Goal: Task Accomplishment & Management: Manage account settings

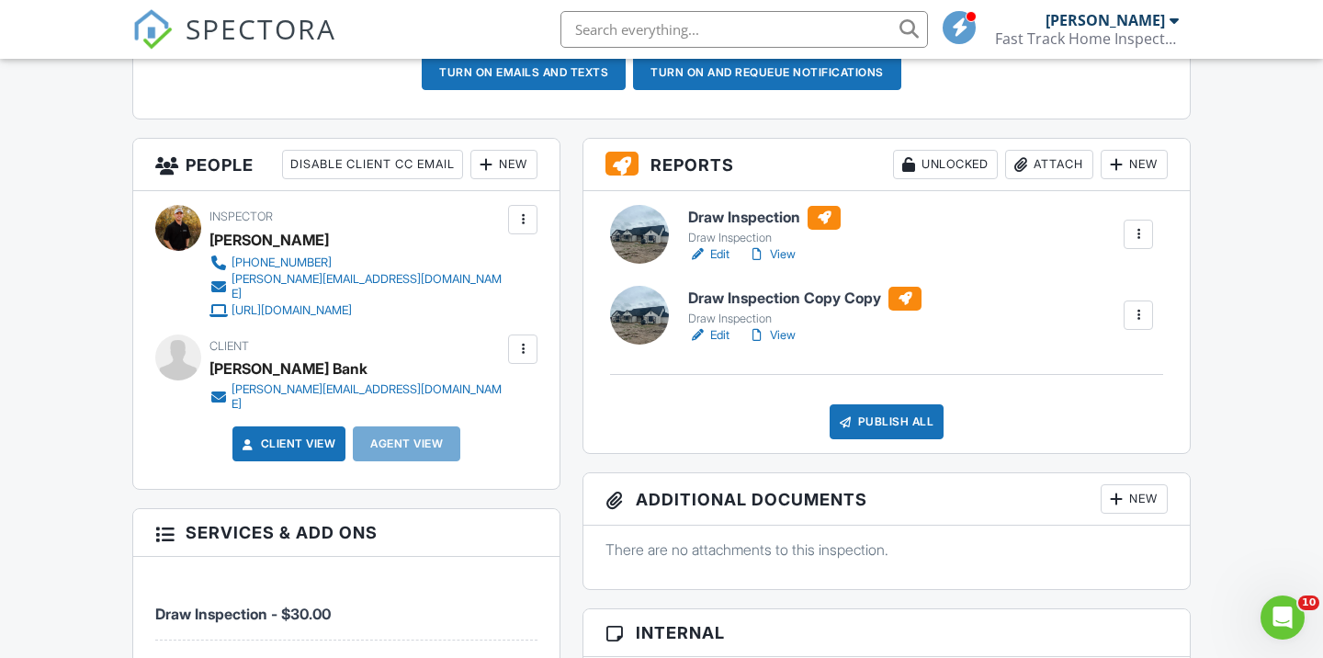
scroll to position [596, 0]
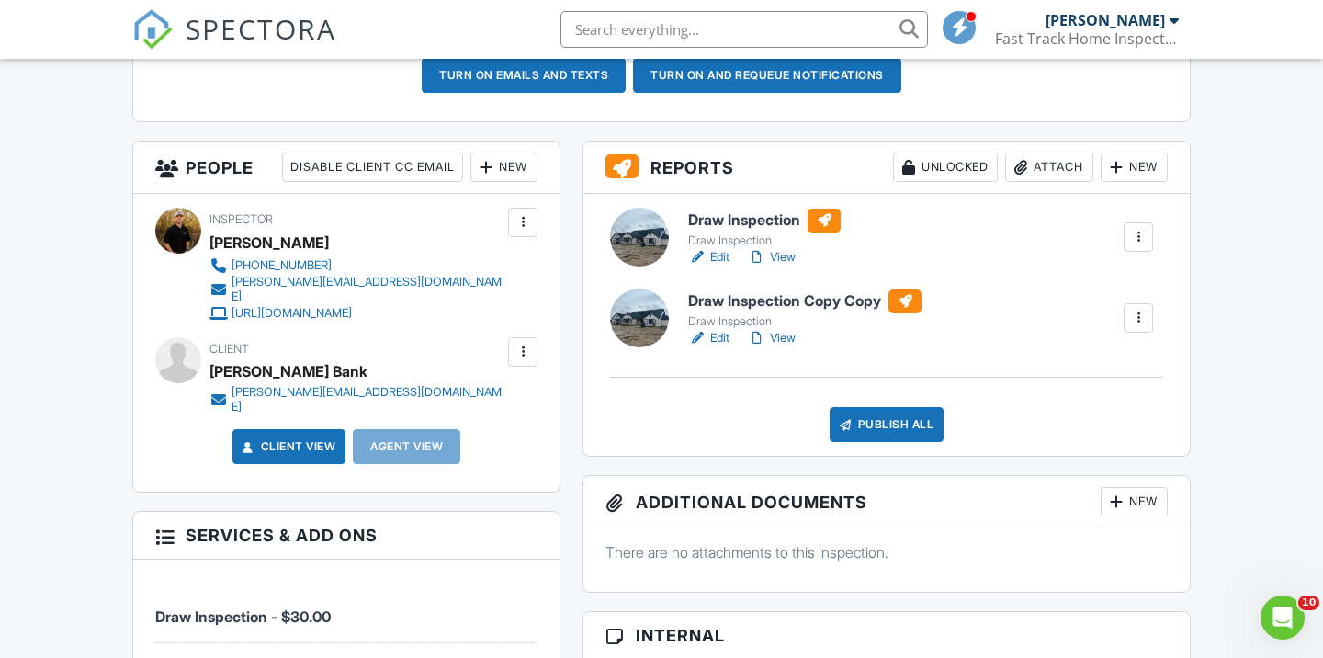
click at [1139, 233] on div at bounding box center [1138, 237] width 18 height 18
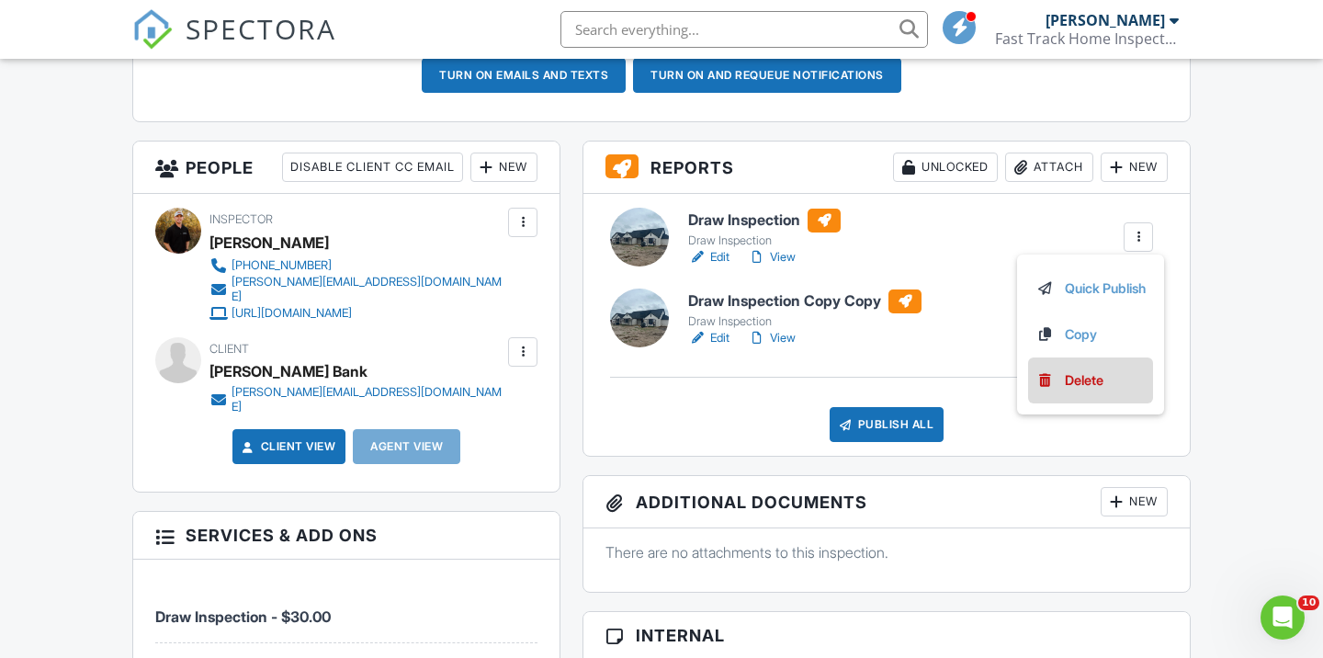
click at [1067, 382] on div "Delete" at bounding box center [1084, 380] width 39 height 20
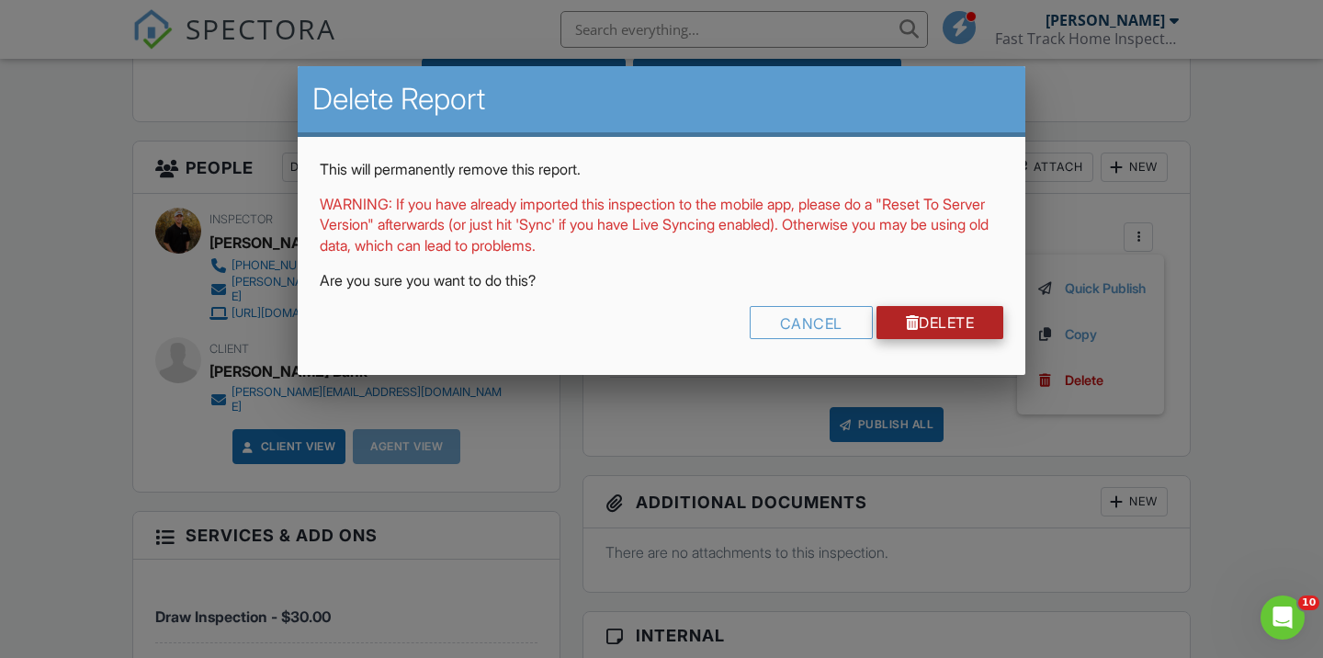
click at [935, 319] on link "Delete" at bounding box center [941, 322] width 128 height 33
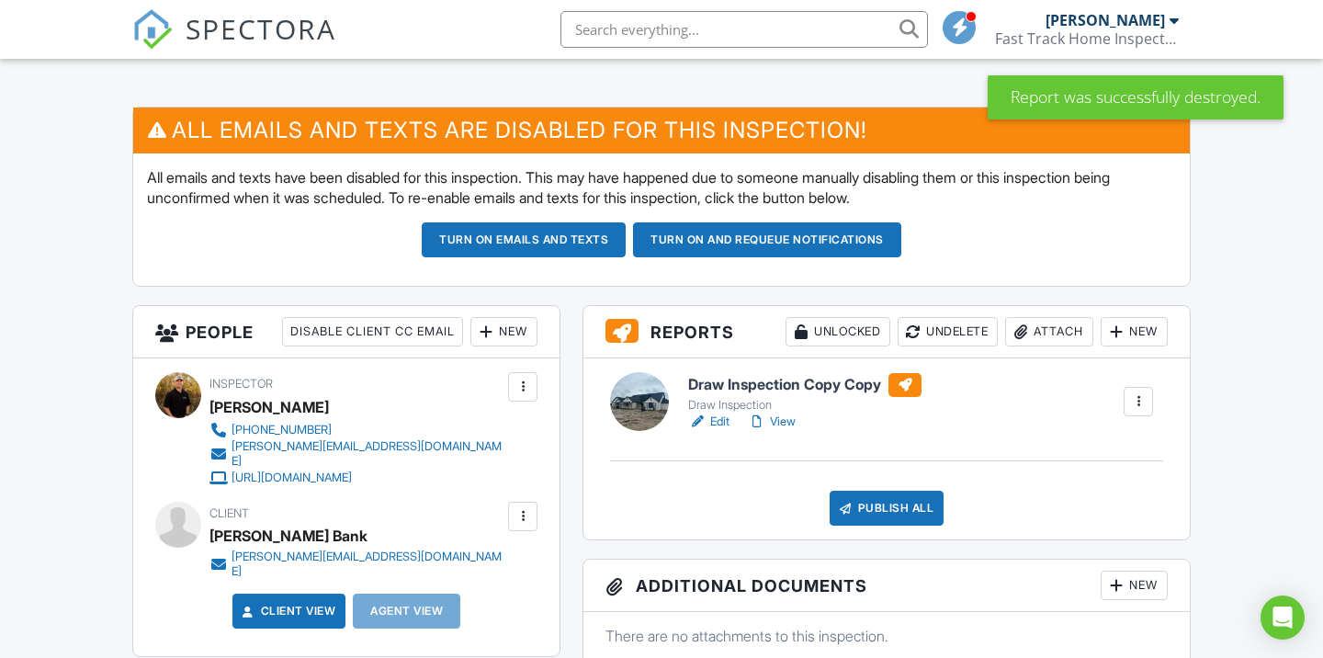
scroll to position [435, 0]
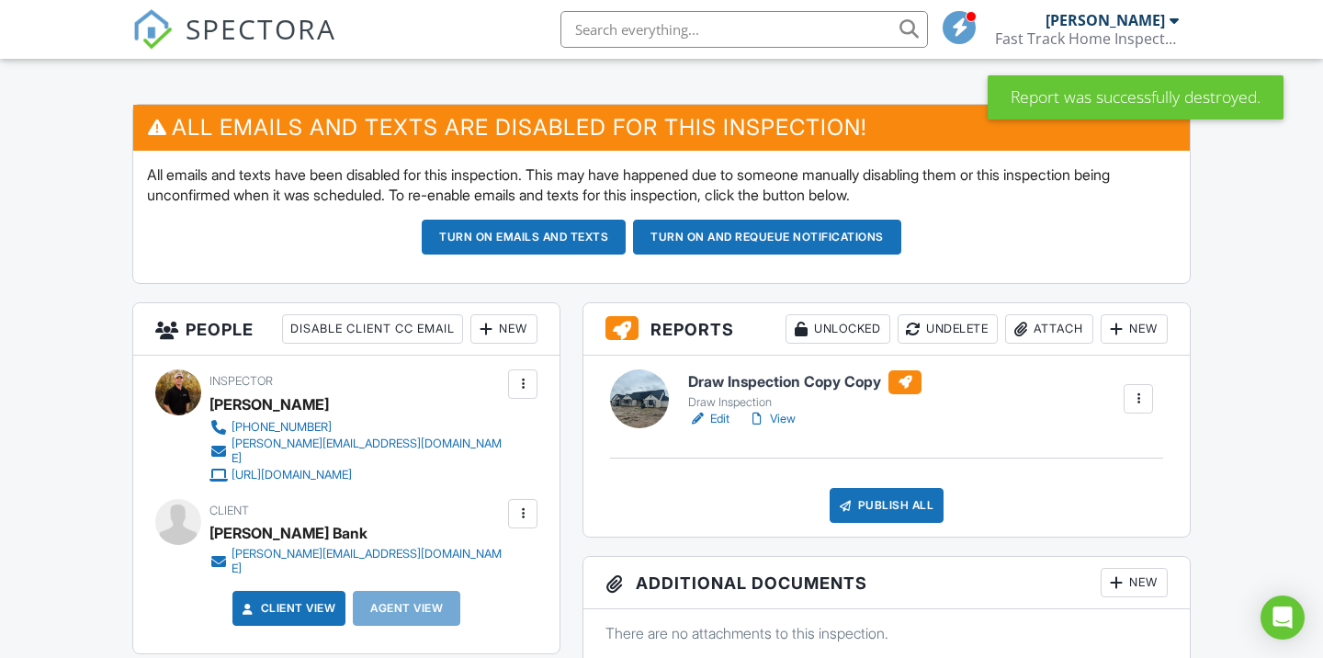
click at [849, 387] on h6 "Draw Inspection Copy Copy" at bounding box center [804, 382] width 233 height 24
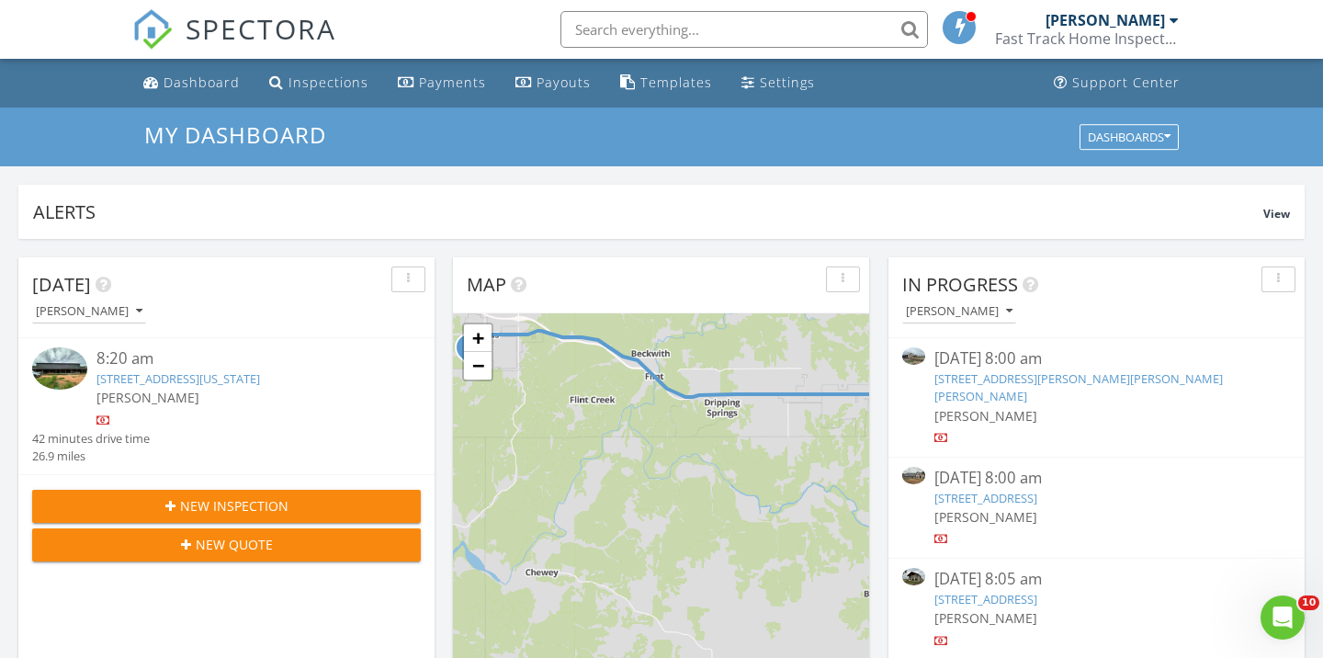
click at [1066, 374] on link "2205 W Drake Rd, Sallisaw, Sallisaw, OK 74955" at bounding box center [1079, 387] width 289 height 34
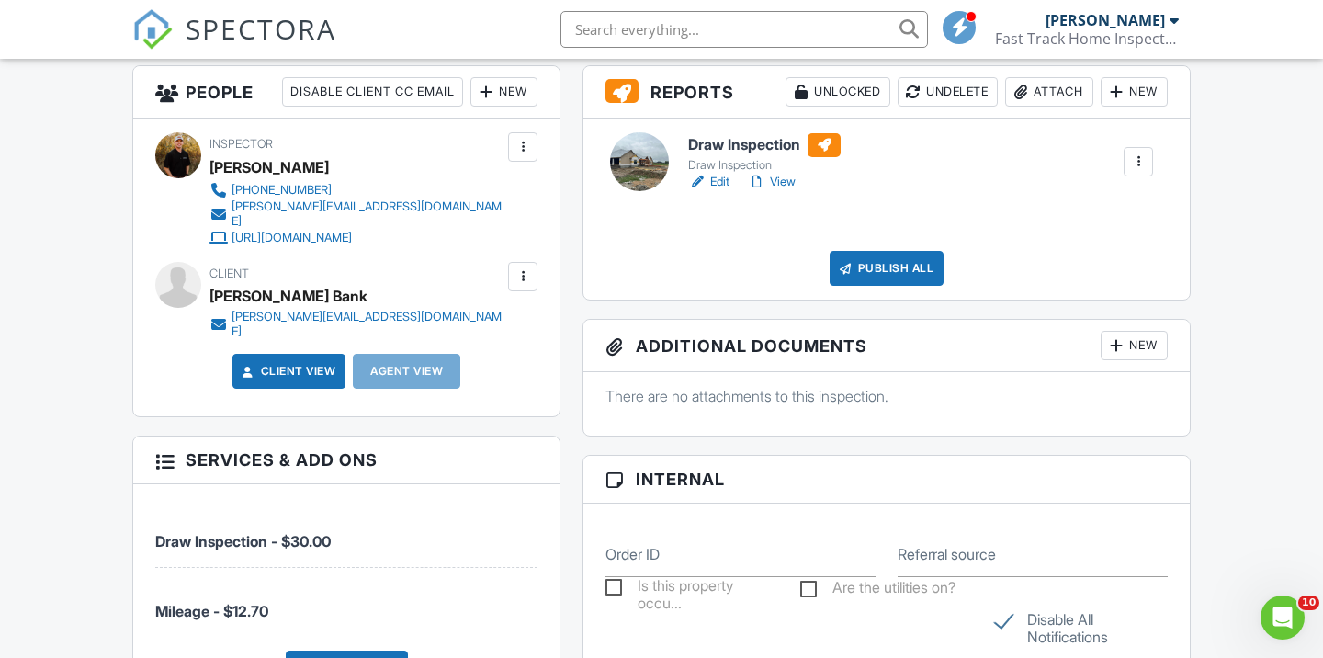
scroll to position [614, 0]
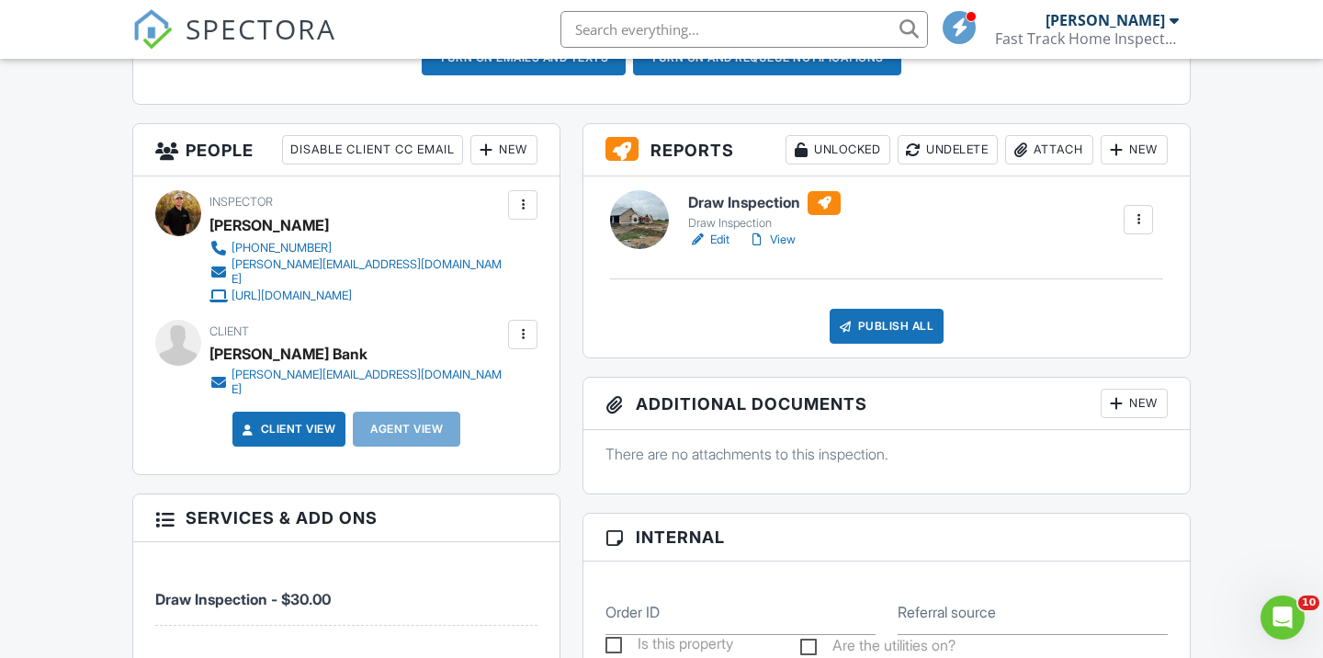
click at [796, 242] on link "View" at bounding box center [772, 240] width 48 height 18
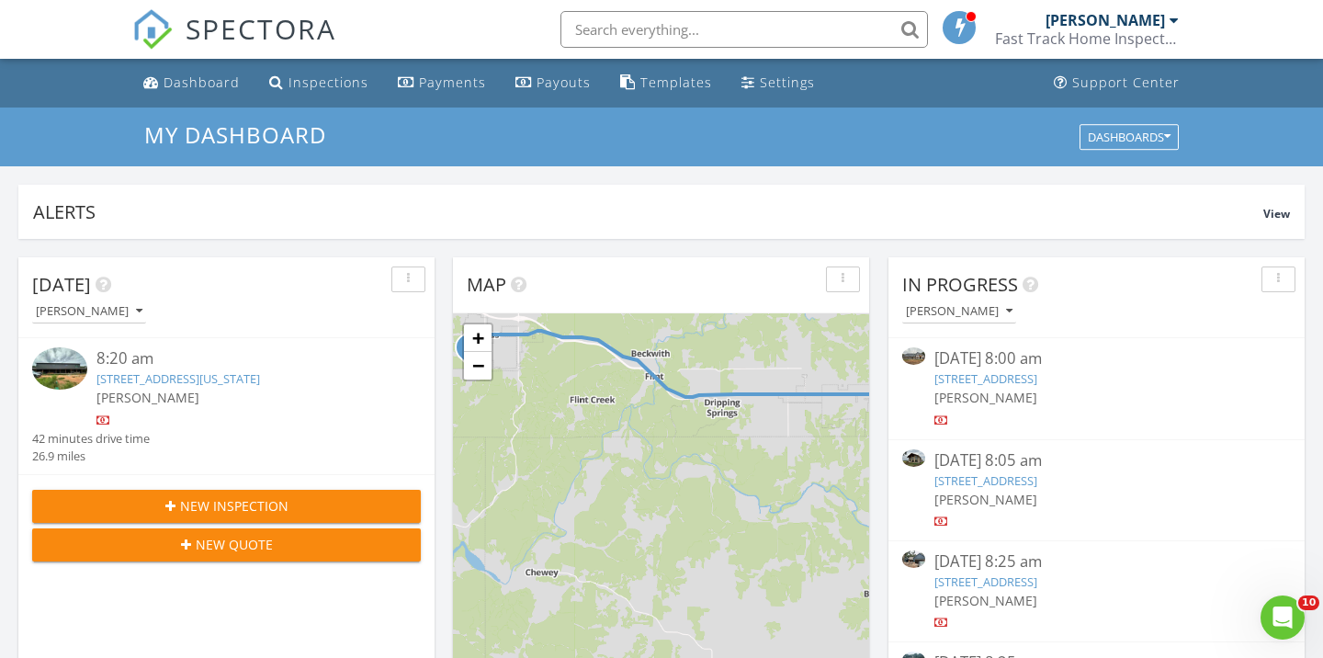
click at [1033, 376] on link "[STREET_ADDRESS]" at bounding box center [986, 378] width 103 height 17
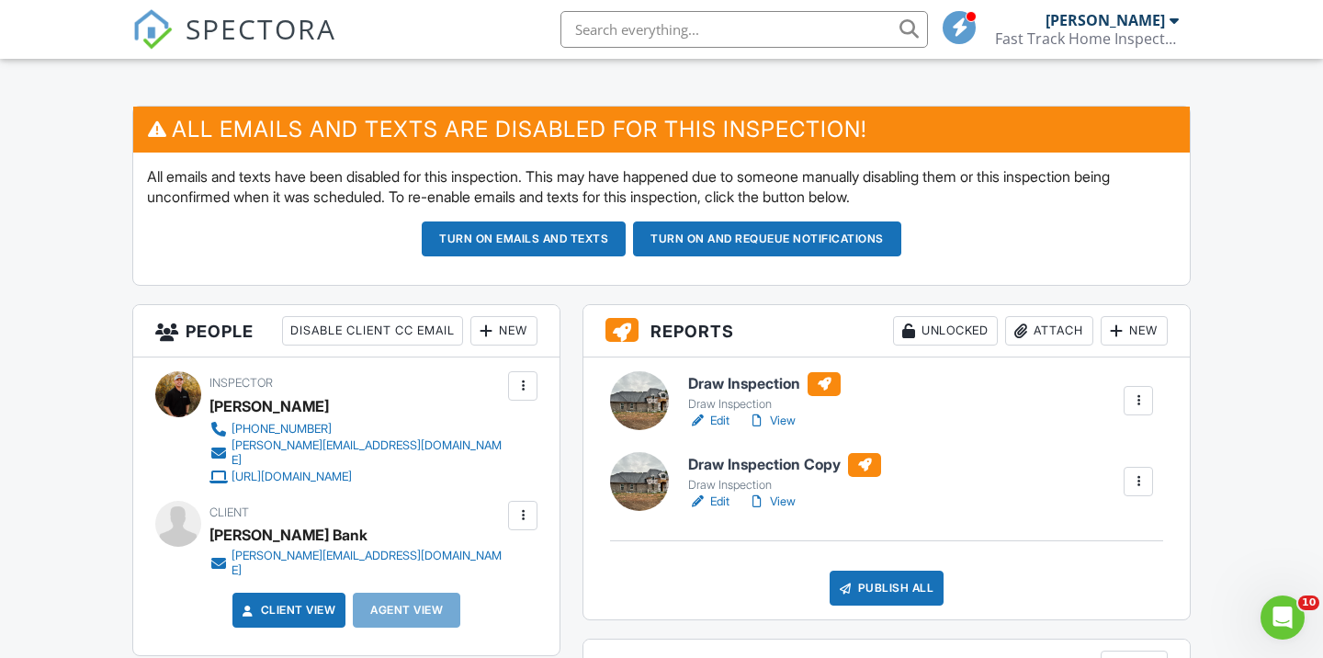
scroll to position [425, 0]
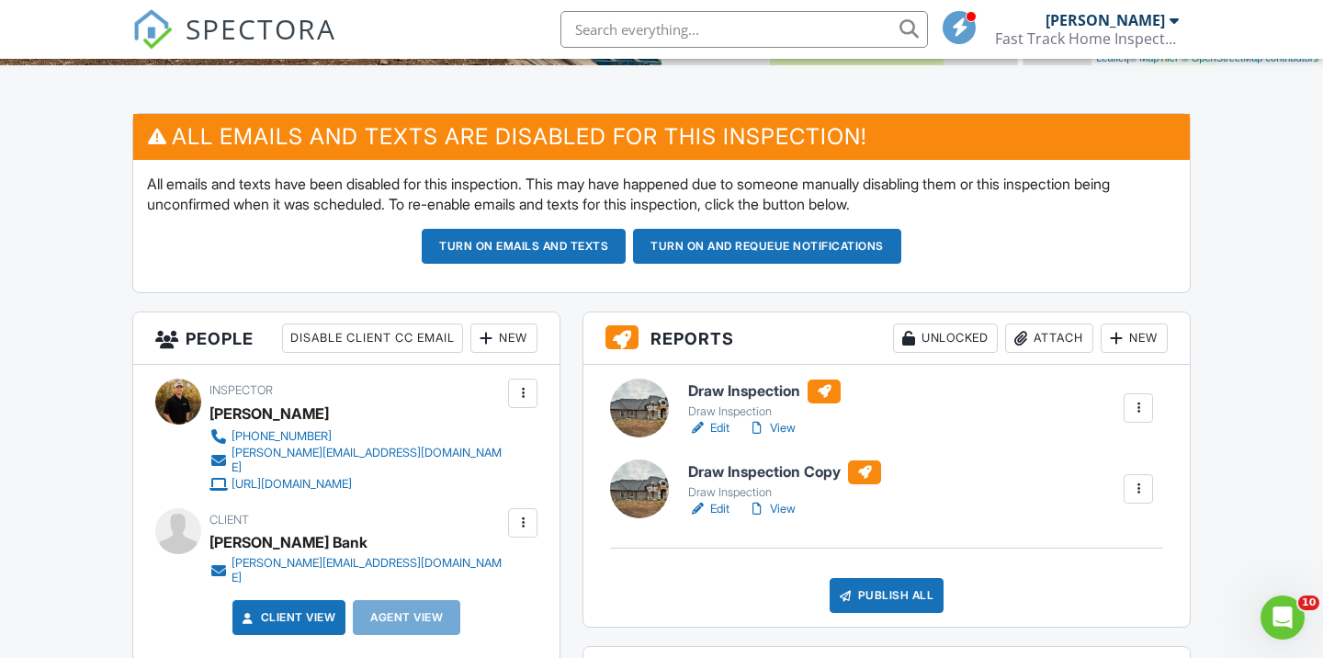
click at [1135, 401] on div at bounding box center [1138, 408] width 18 height 18
click at [1065, 558] on div "Delete" at bounding box center [1084, 551] width 39 height 20
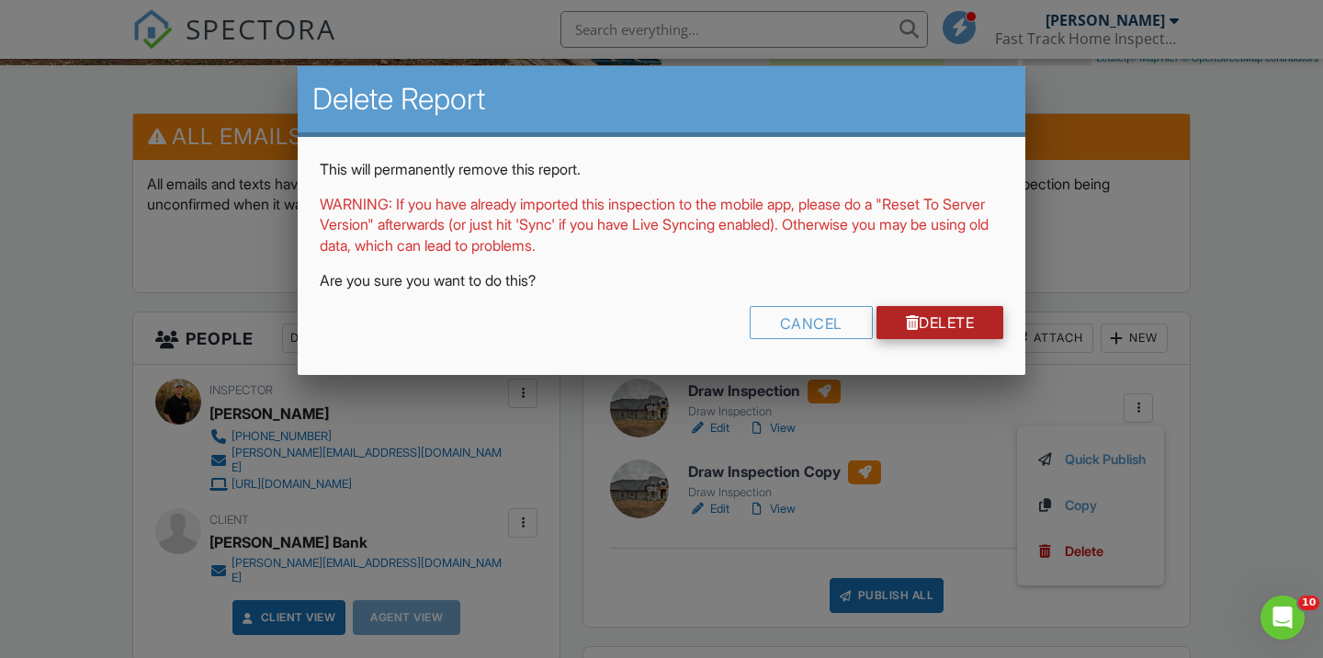
click at [929, 312] on link "Delete" at bounding box center [941, 322] width 128 height 33
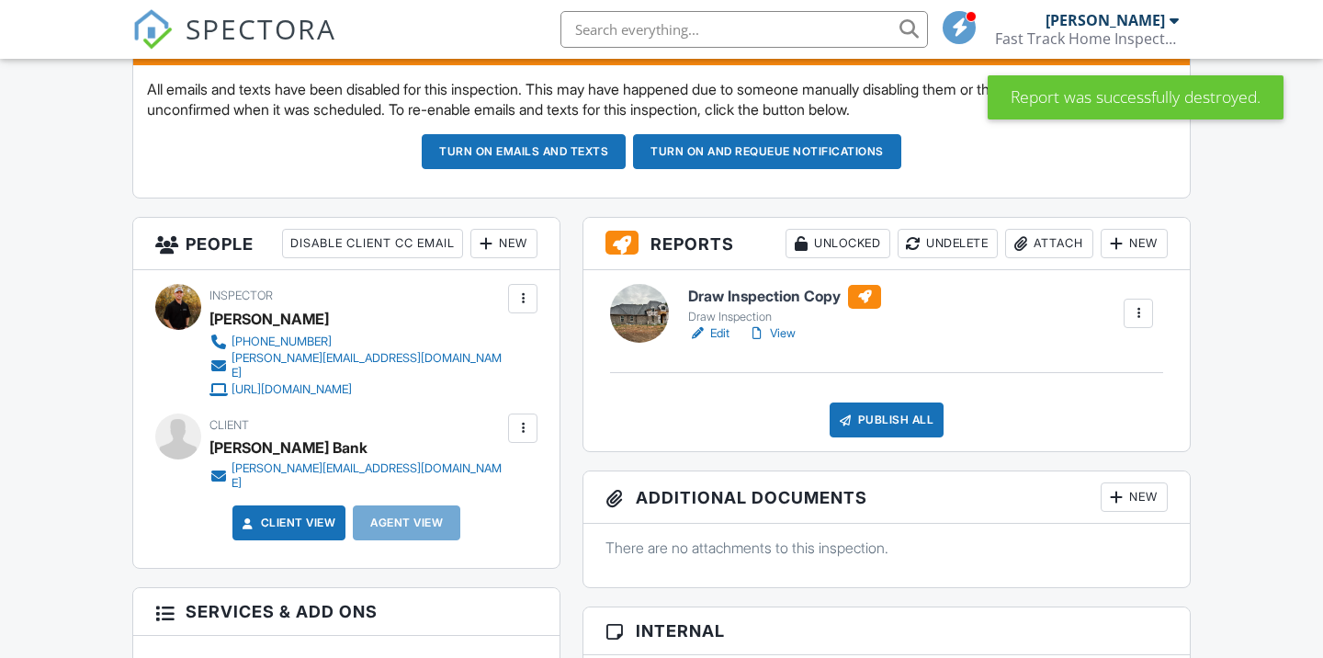
scroll to position [533, 0]
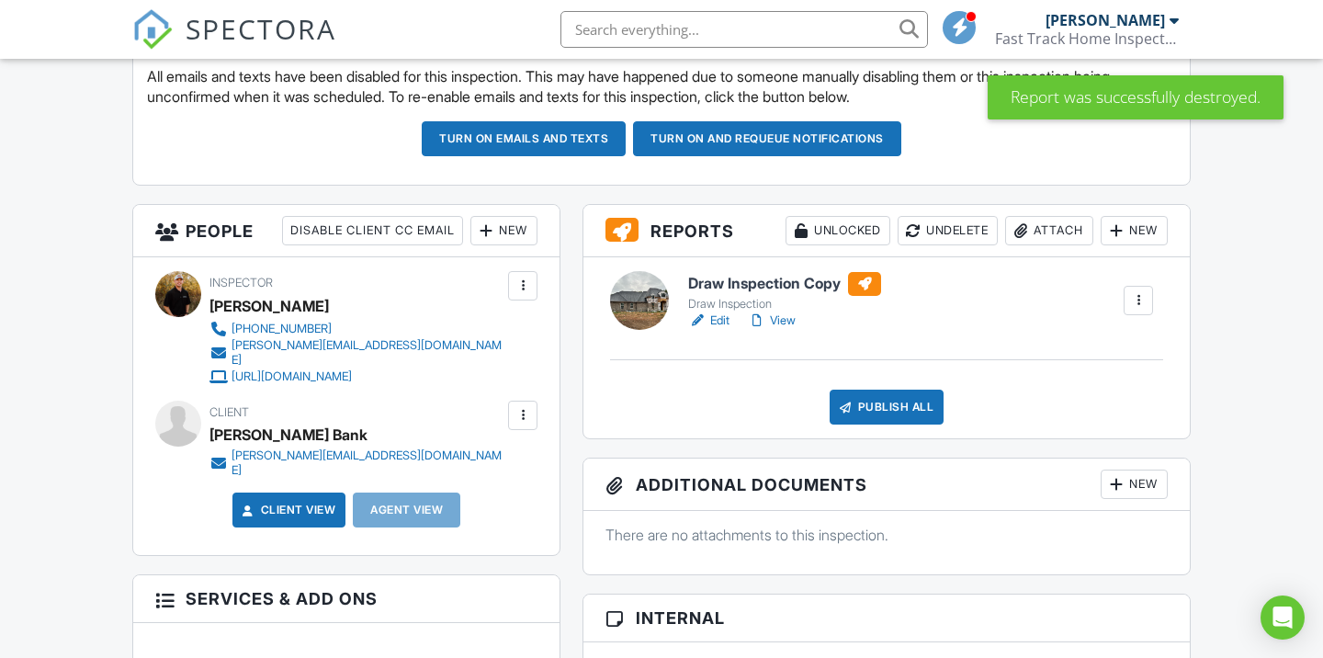
click at [814, 289] on h6 "Draw Inspection Copy" at bounding box center [784, 284] width 193 height 24
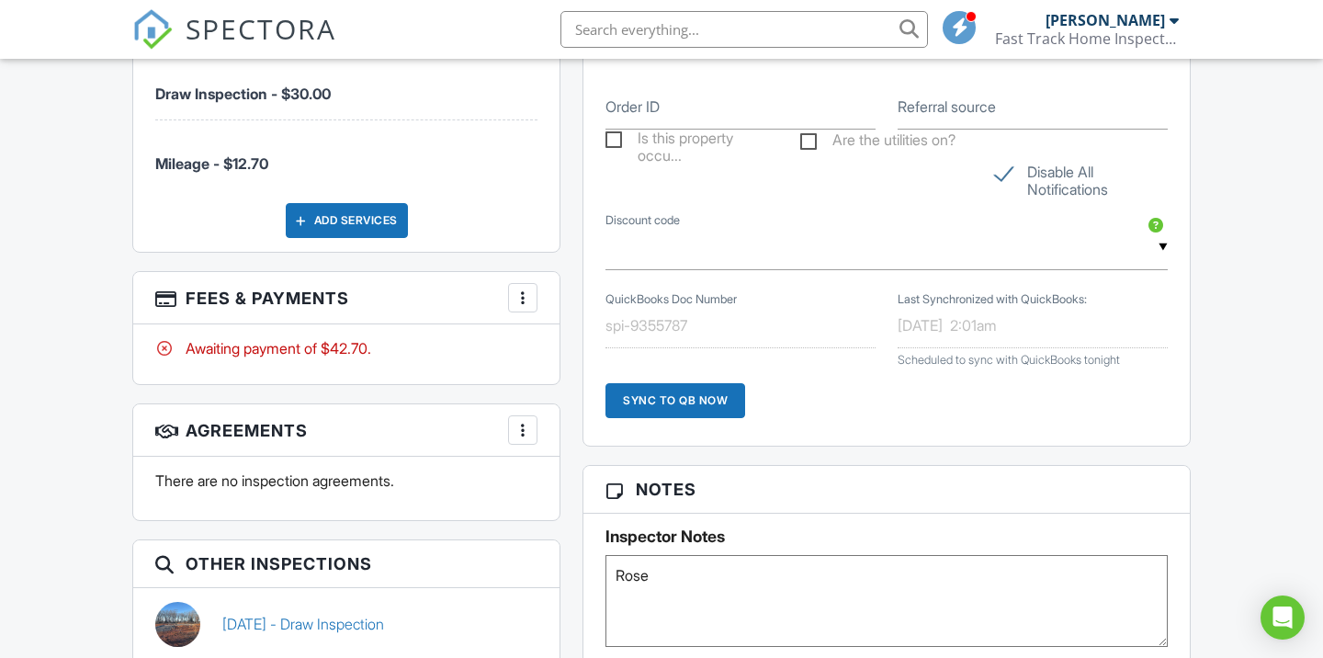
scroll to position [1122, 0]
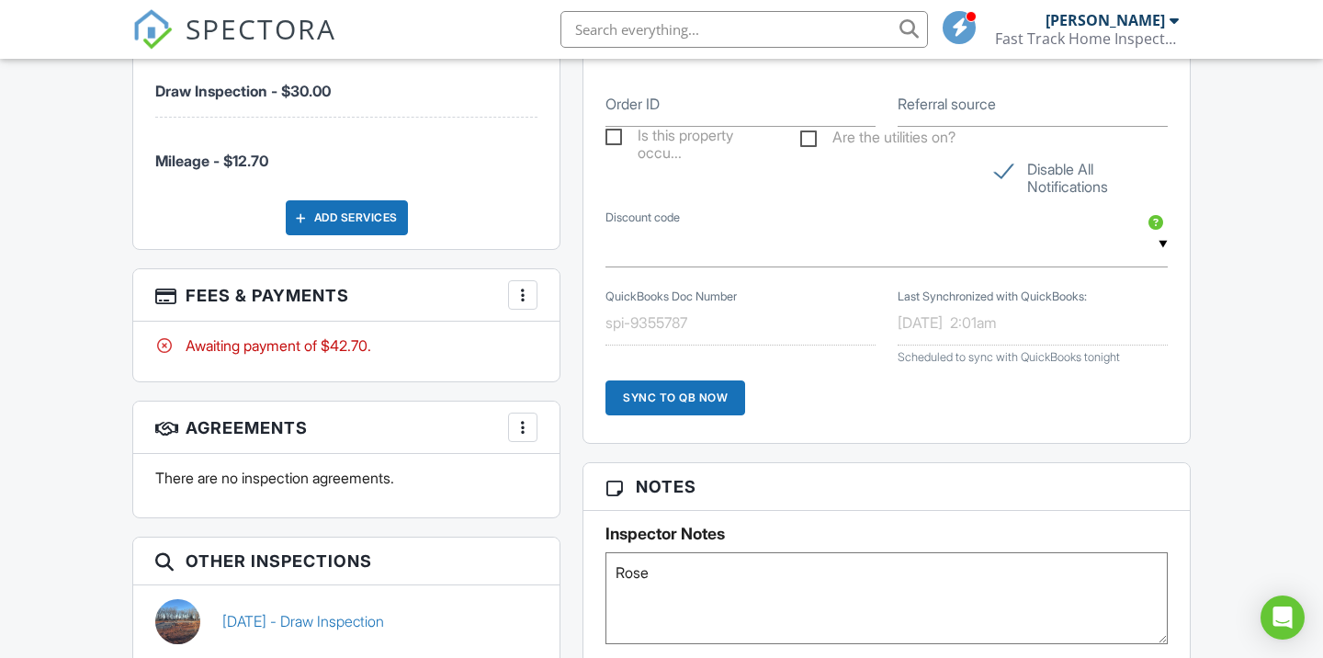
click at [520, 286] on div at bounding box center [523, 295] width 18 height 18
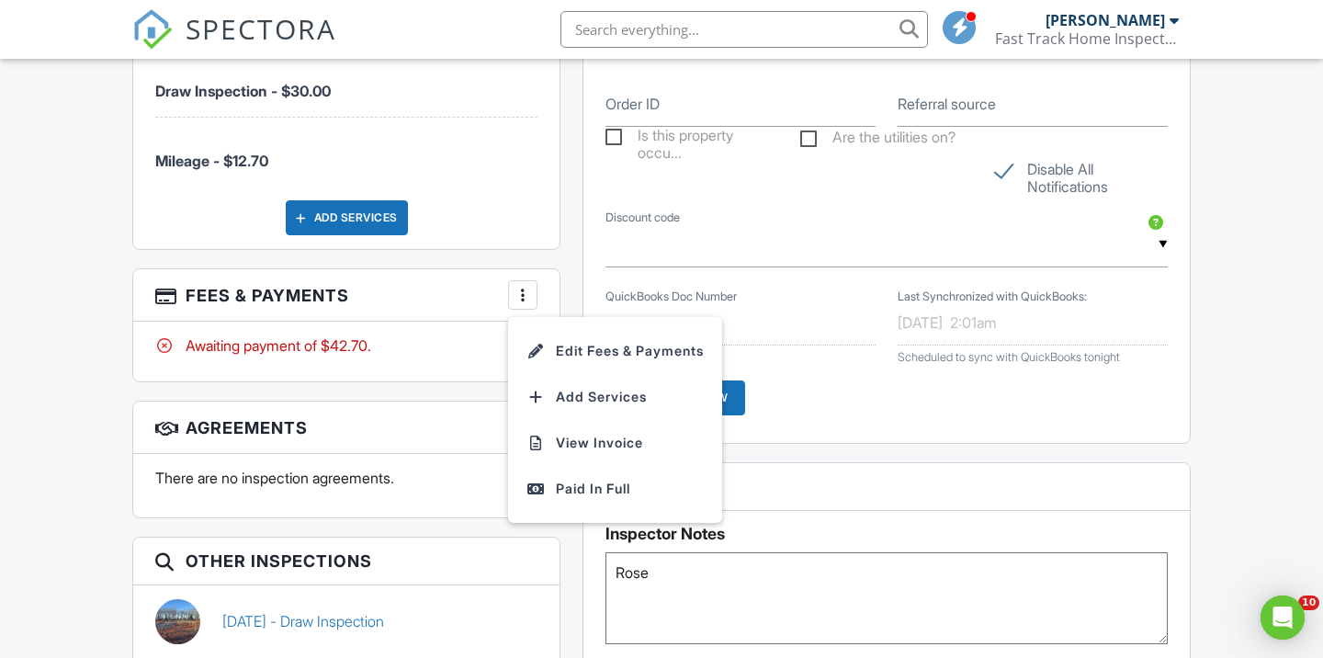
scroll to position [0, 0]
click at [573, 420] on li "View Invoice" at bounding box center [615, 443] width 192 height 46
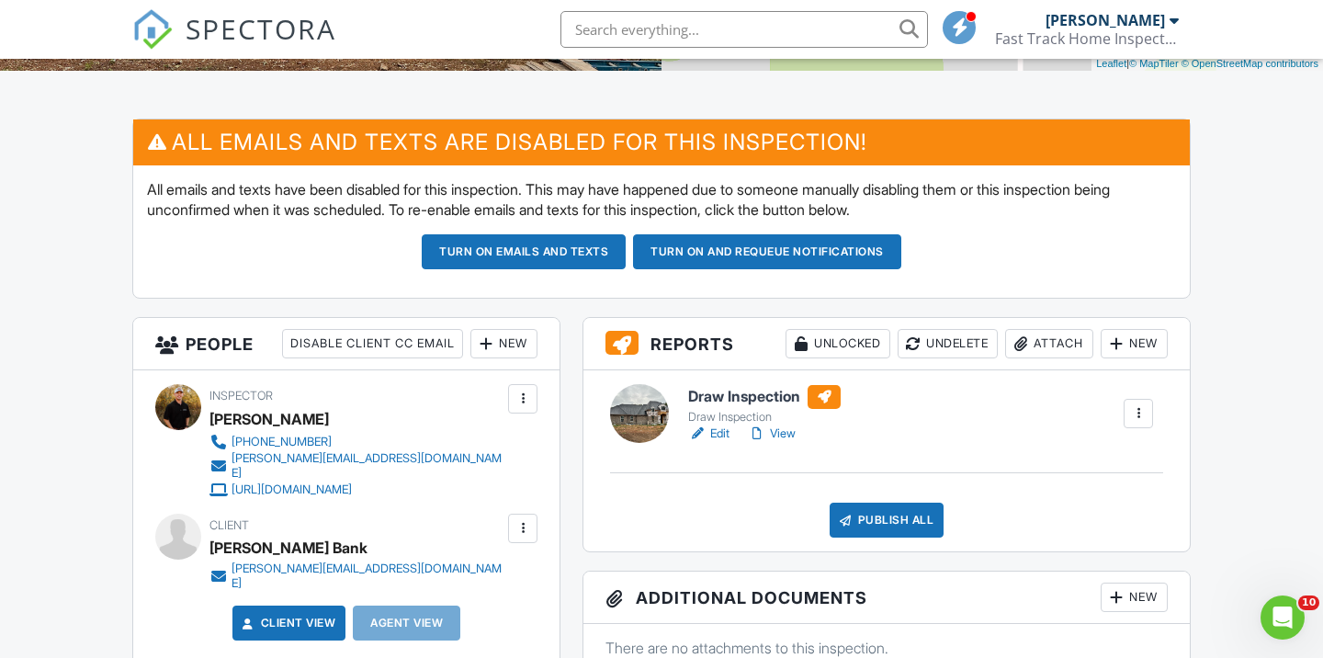
scroll to position [413, 0]
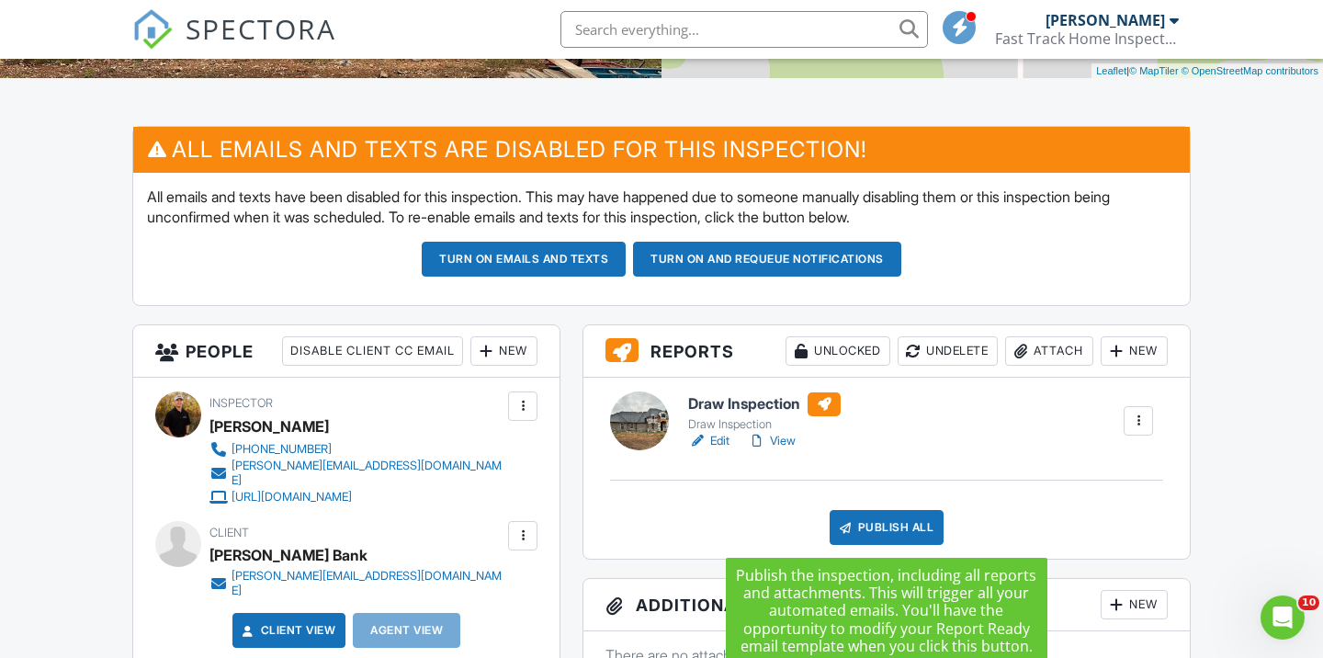
click at [867, 534] on div "Publish All" at bounding box center [887, 527] width 115 height 35
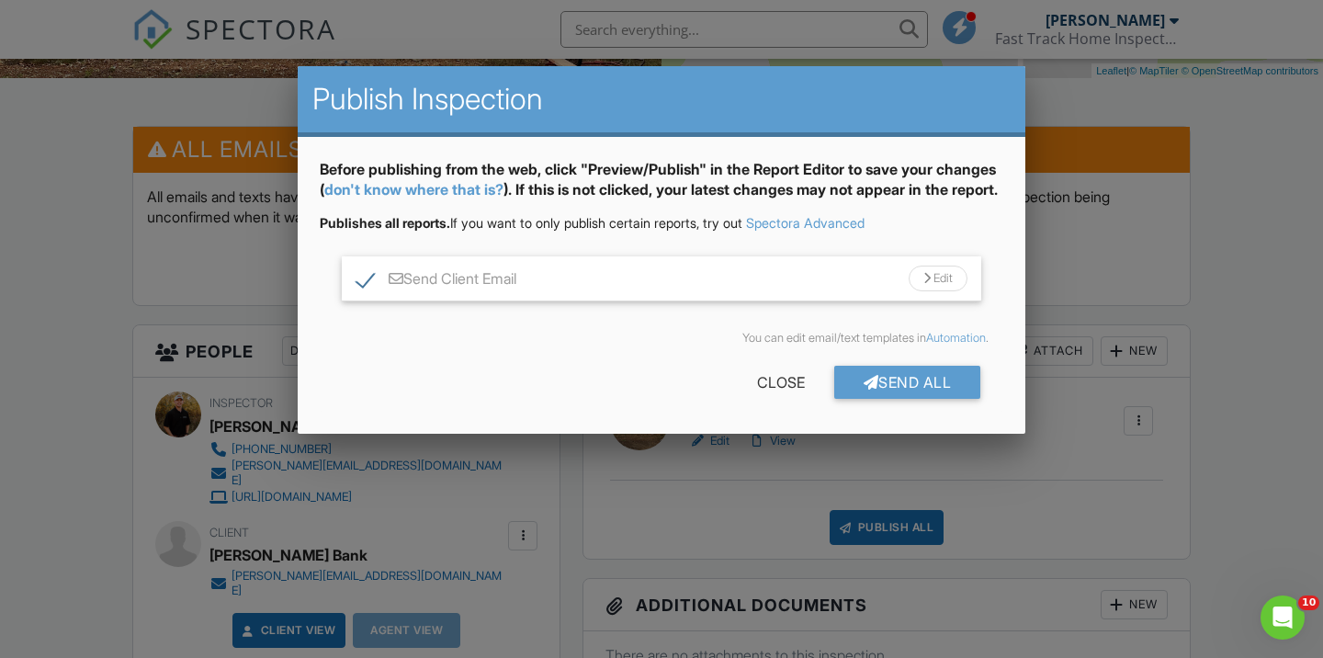
click at [376, 293] on label "Send Client Email" at bounding box center [437, 281] width 160 height 23
checkbox input "false"
click at [889, 399] on div "Send All" at bounding box center [907, 382] width 147 height 33
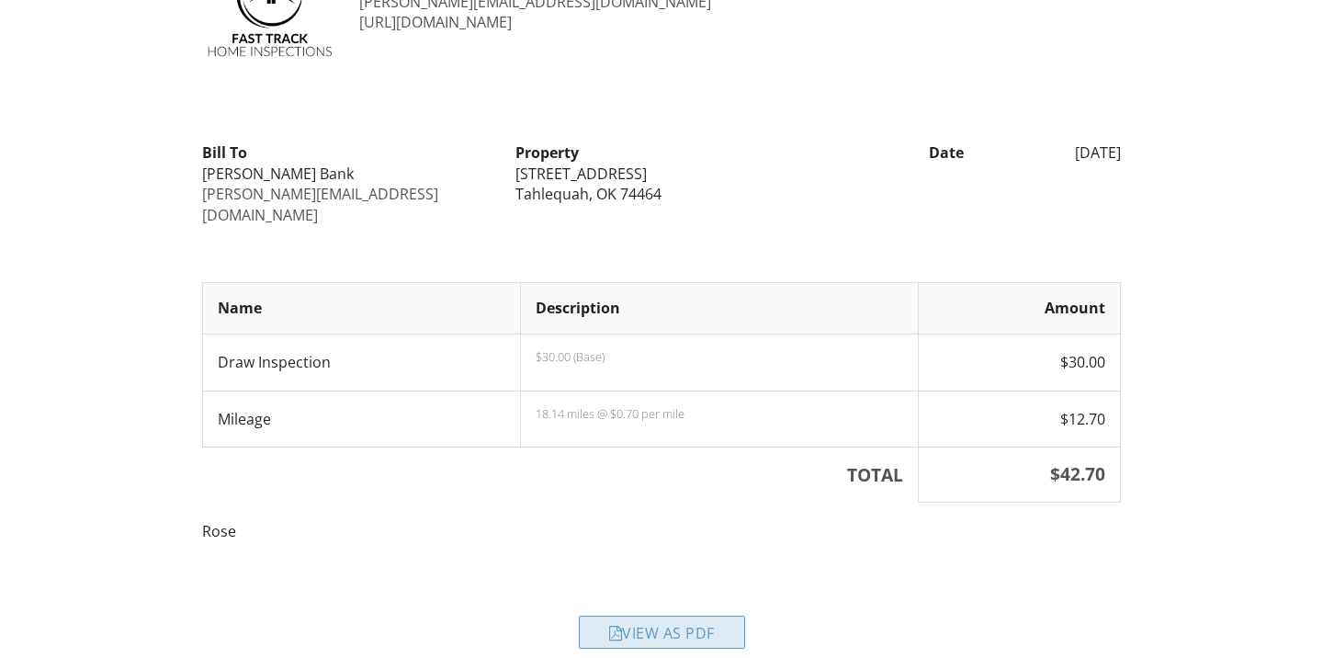
scroll to position [111, 0]
click at [659, 617] on div "View as PDF" at bounding box center [662, 633] width 166 height 33
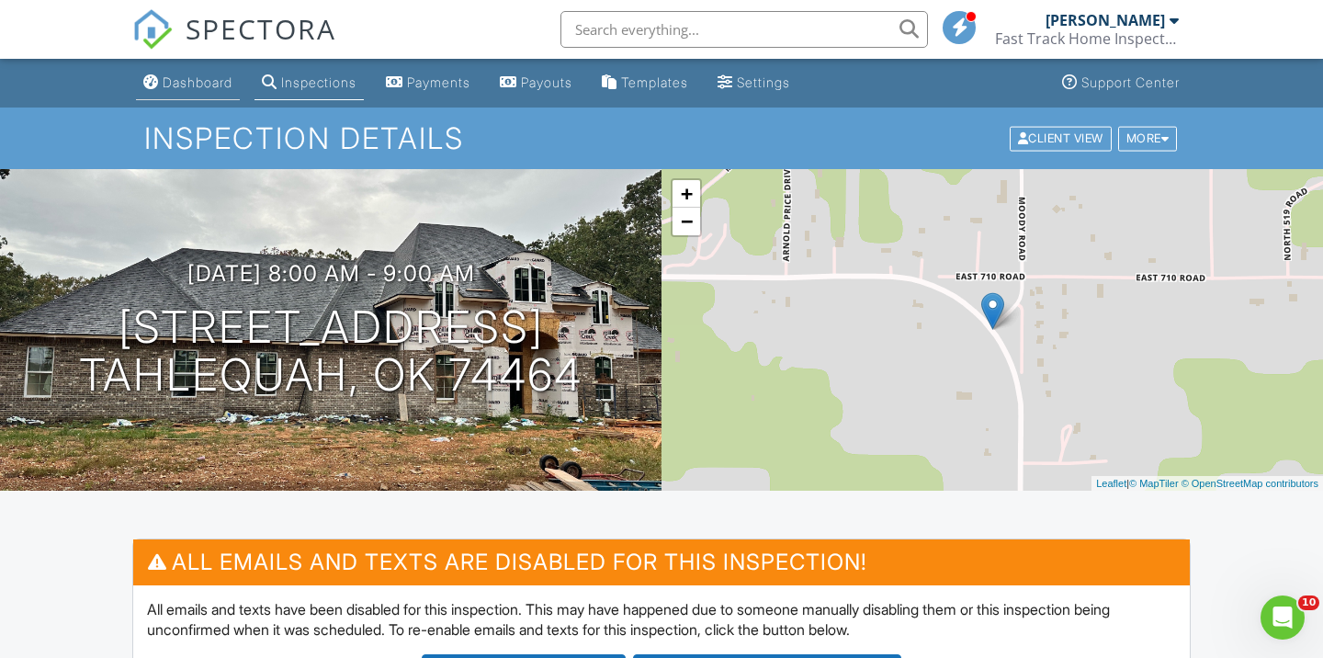
click at [217, 89] on div "Dashboard" at bounding box center [198, 82] width 70 height 16
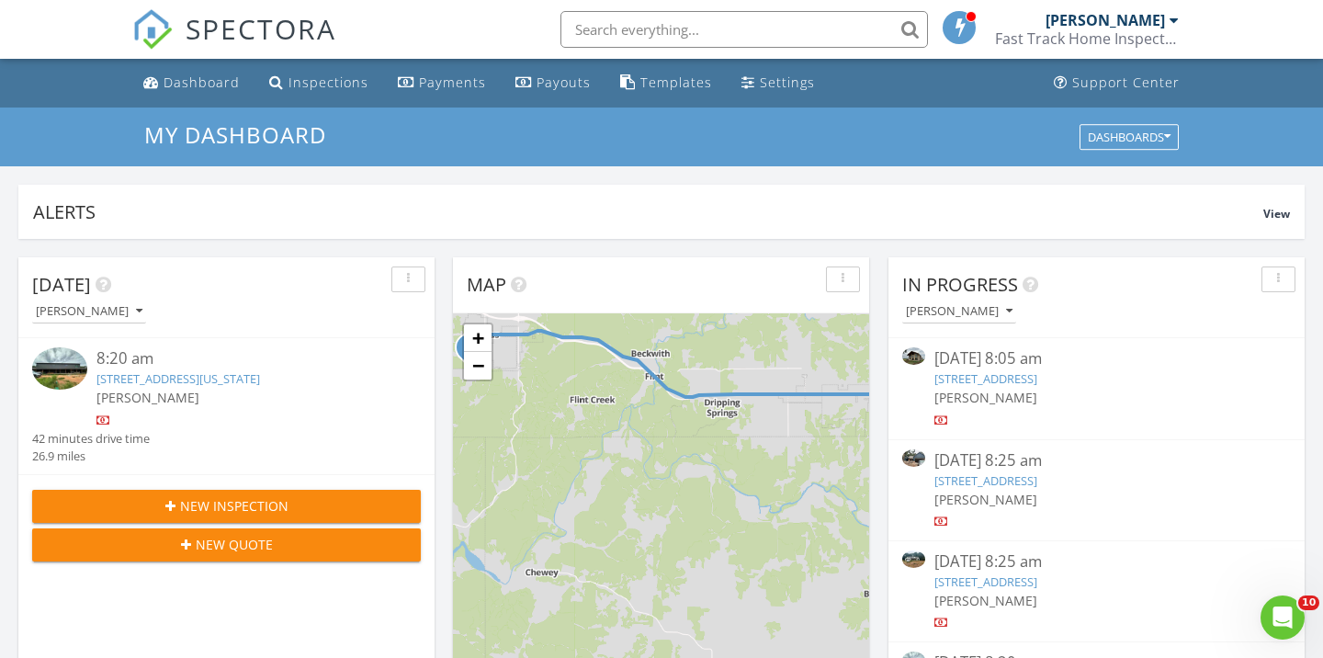
click at [1037, 378] on link "13917 Hwy 82A, Tahlequah, OK 74464" at bounding box center [986, 378] width 103 height 17
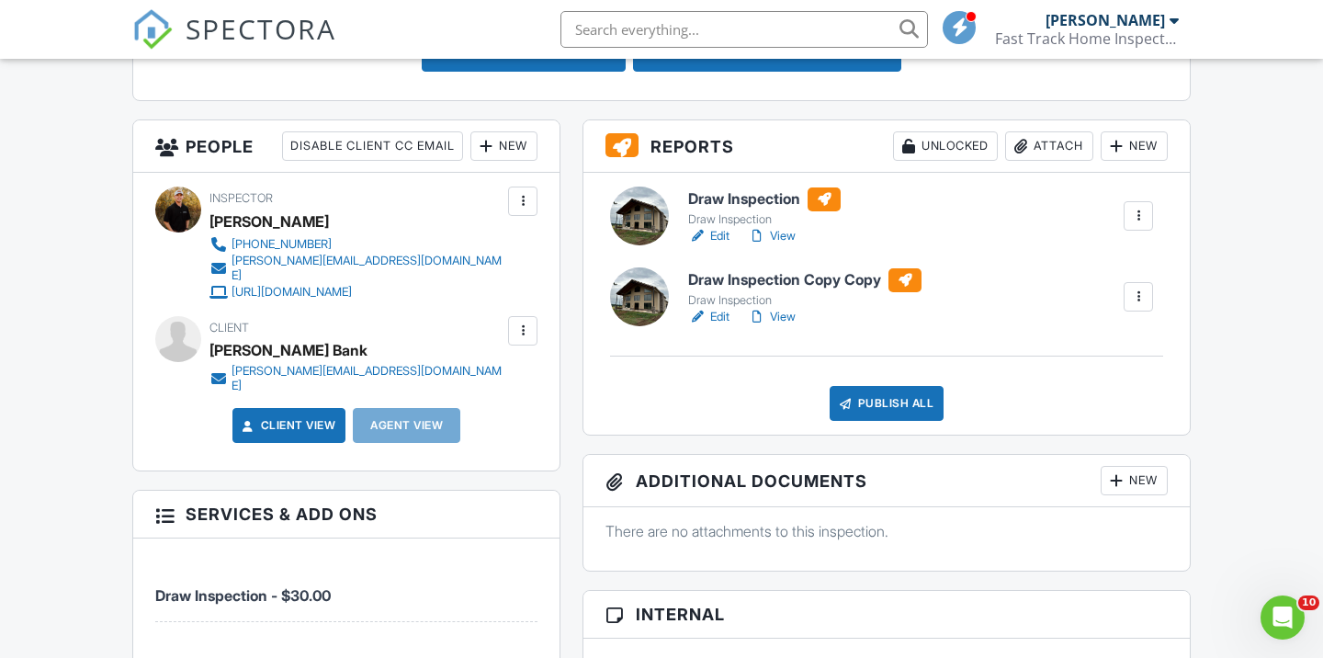
scroll to position [617, 0]
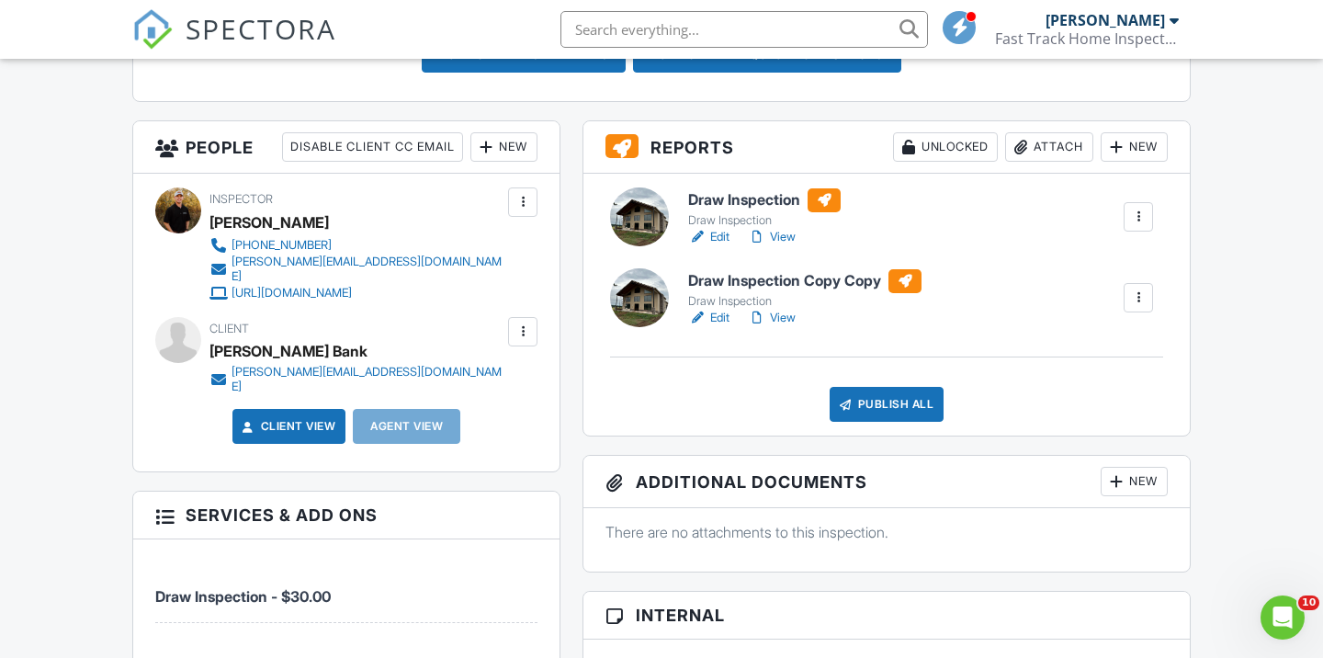
click at [1140, 210] on div at bounding box center [1138, 217] width 18 height 18
click at [1072, 360] on div "Delete" at bounding box center [1084, 360] width 39 height 20
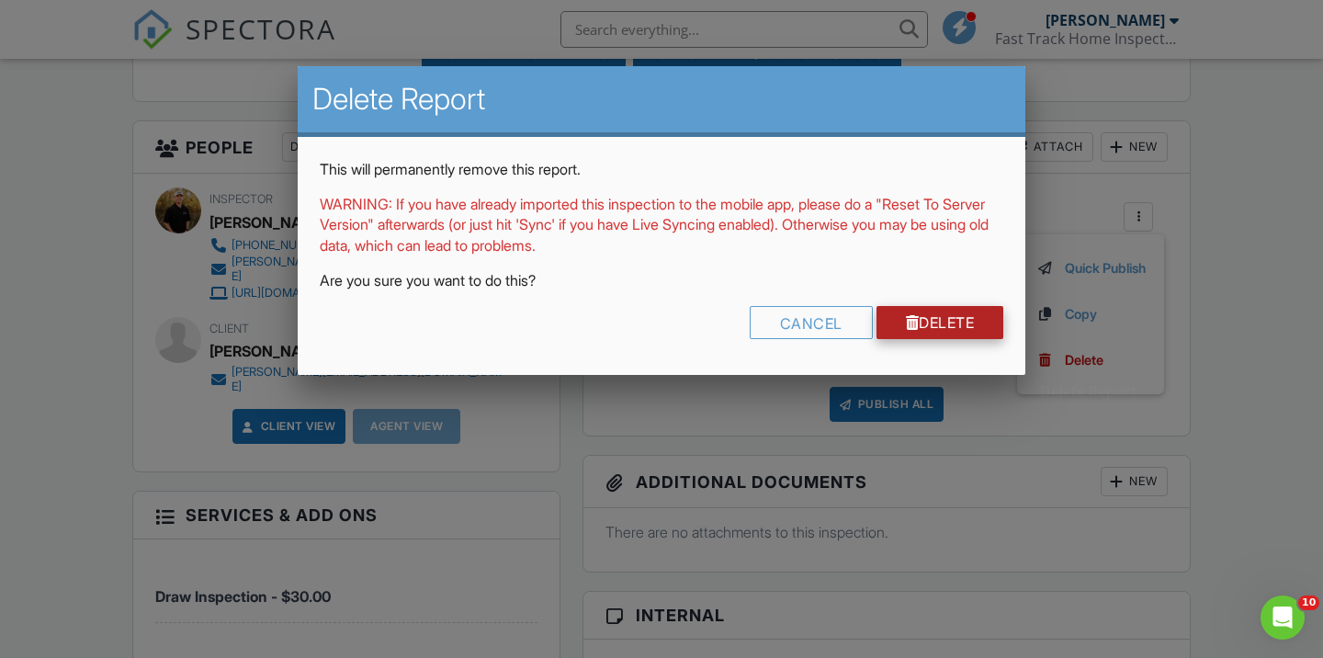
click at [945, 322] on link "Delete" at bounding box center [941, 322] width 128 height 33
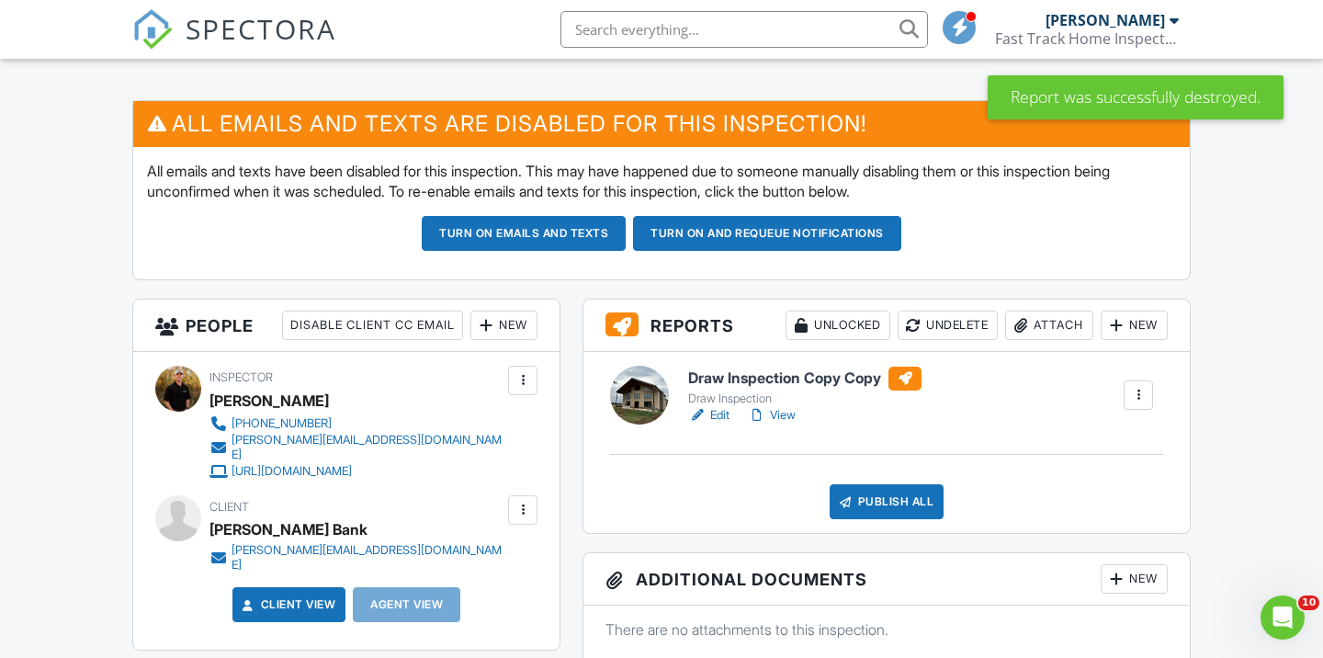
click at [875, 380] on h6 "Draw Inspection Copy Copy" at bounding box center [804, 379] width 233 height 24
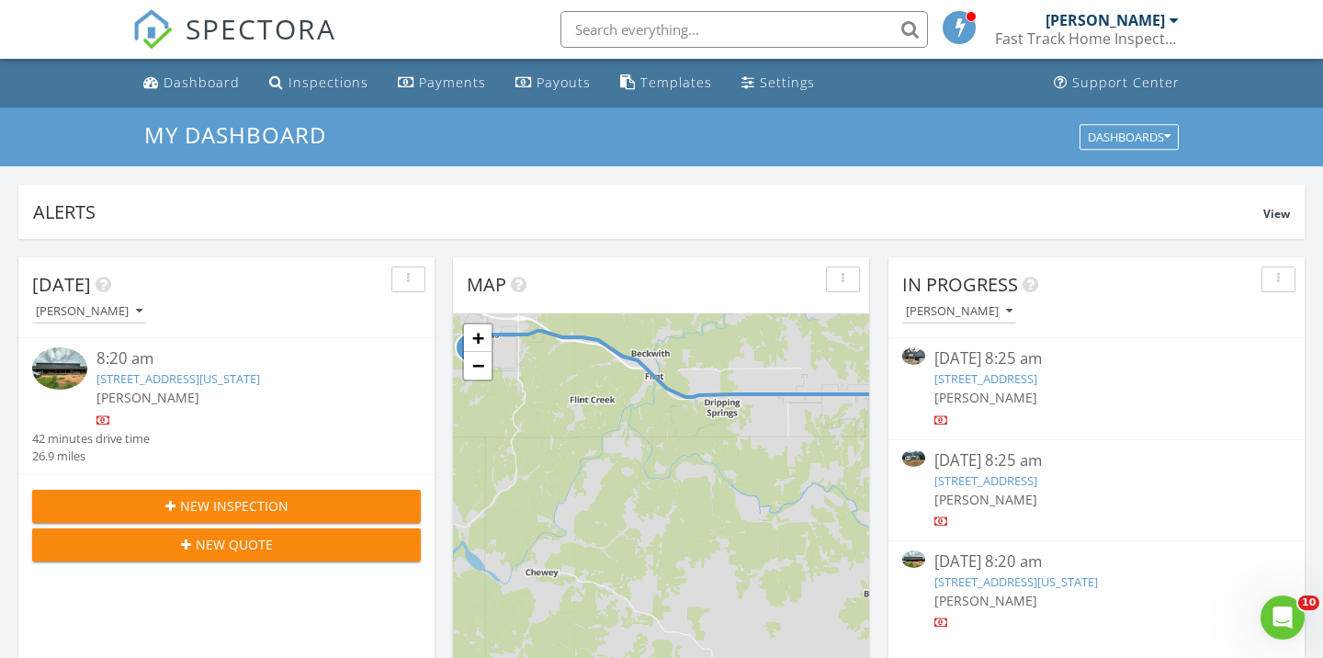
click at [1037, 376] on link "18834 W Hunters Ct, Park Hill, OK 74451" at bounding box center [986, 378] width 103 height 17
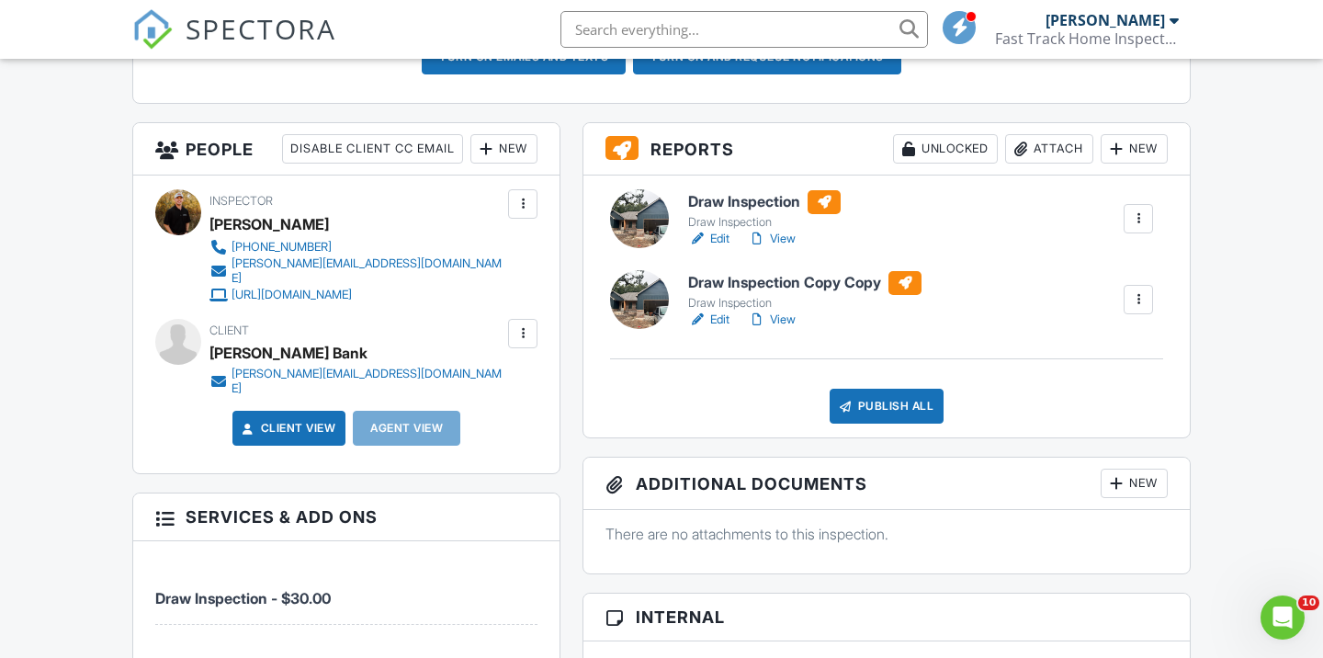
scroll to position [602, 0]
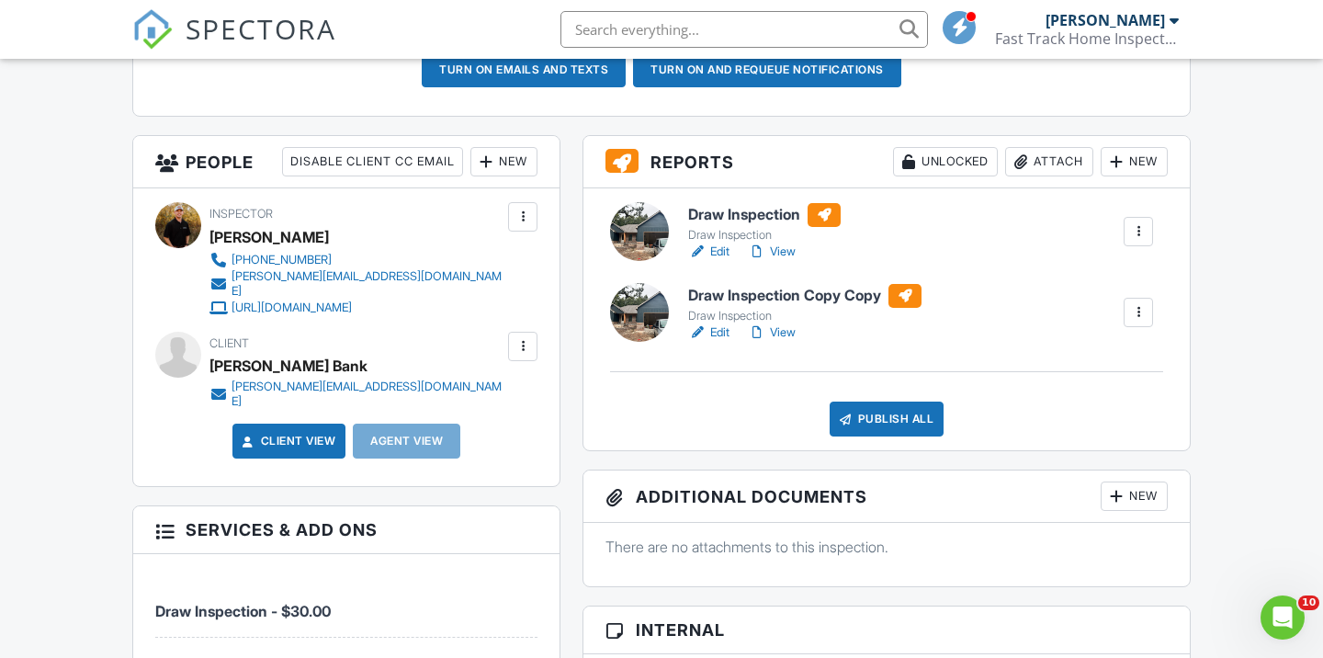
click at [1140, 224] on div at bounding box center [1138, 231] width 18 height 18
click at [1068, 375] on div "Delete" at bounding box center [1084, 375] width 39 height 20
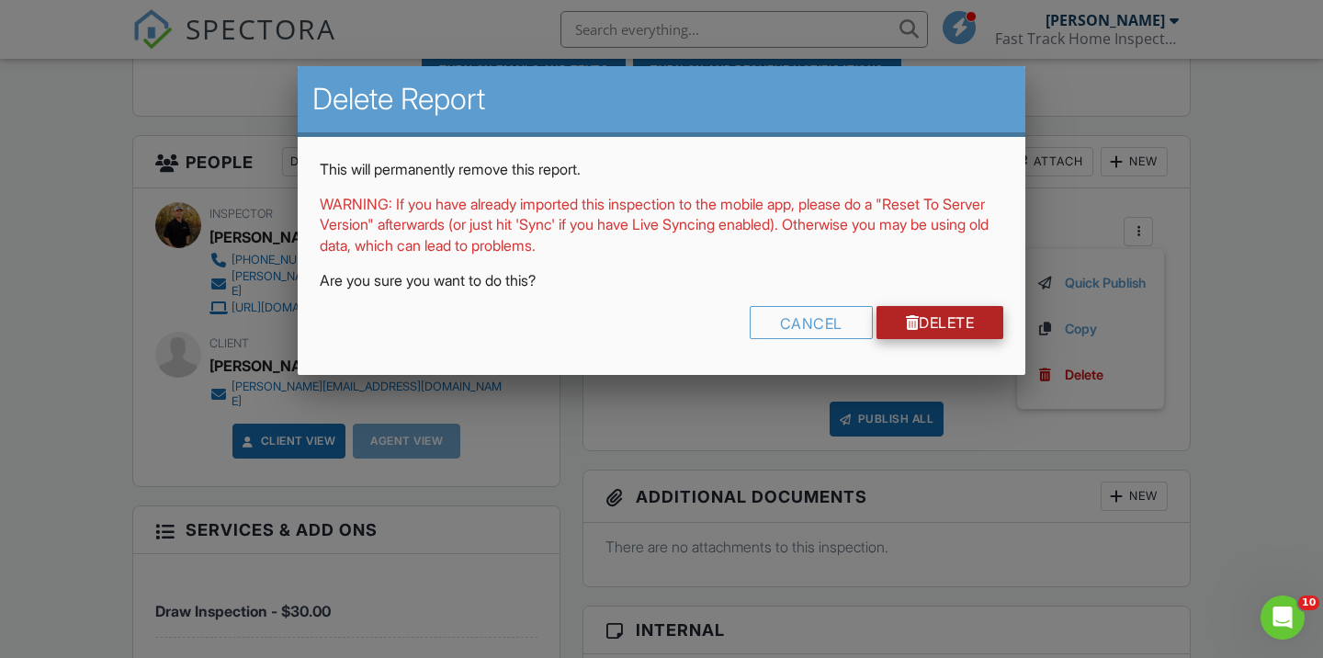
click at [939, 314] on link "Delete" at bounding box center [941, 322] width 128 height 33
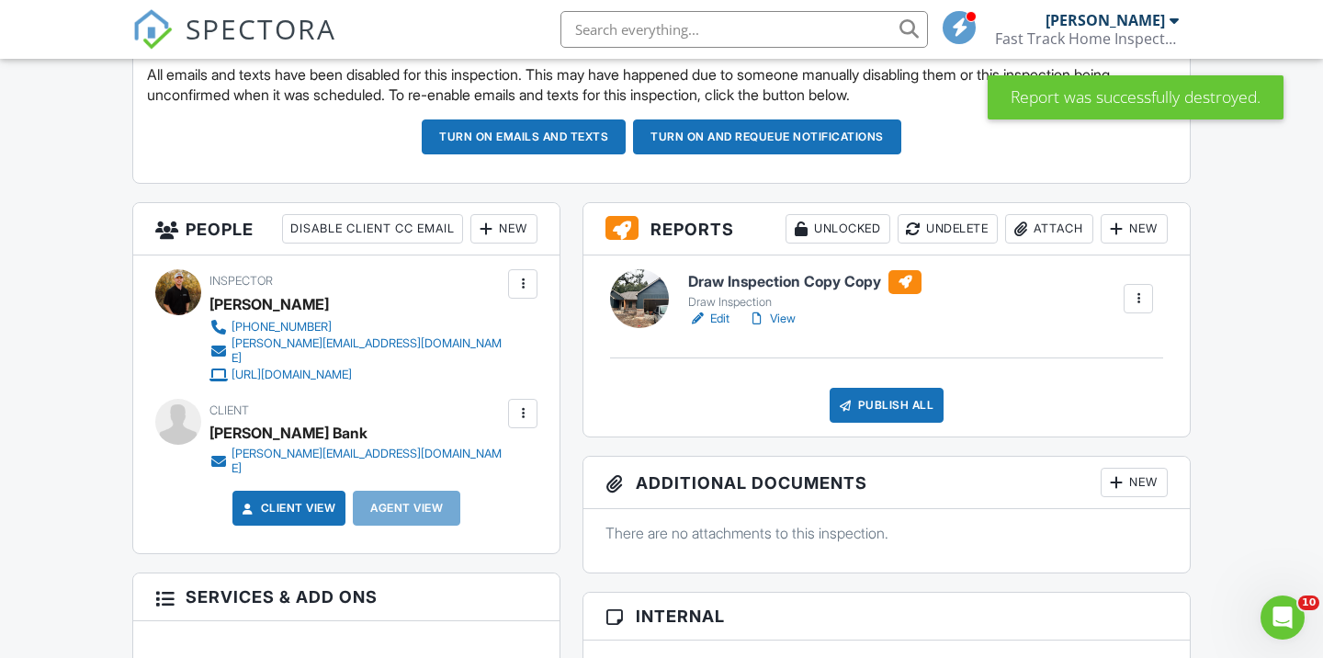
scroll to position [535, 0]
click at [864, 282] on h6 "Draw Inspection Copy Copy" at bounding box center [804, 282] width 233 height 24
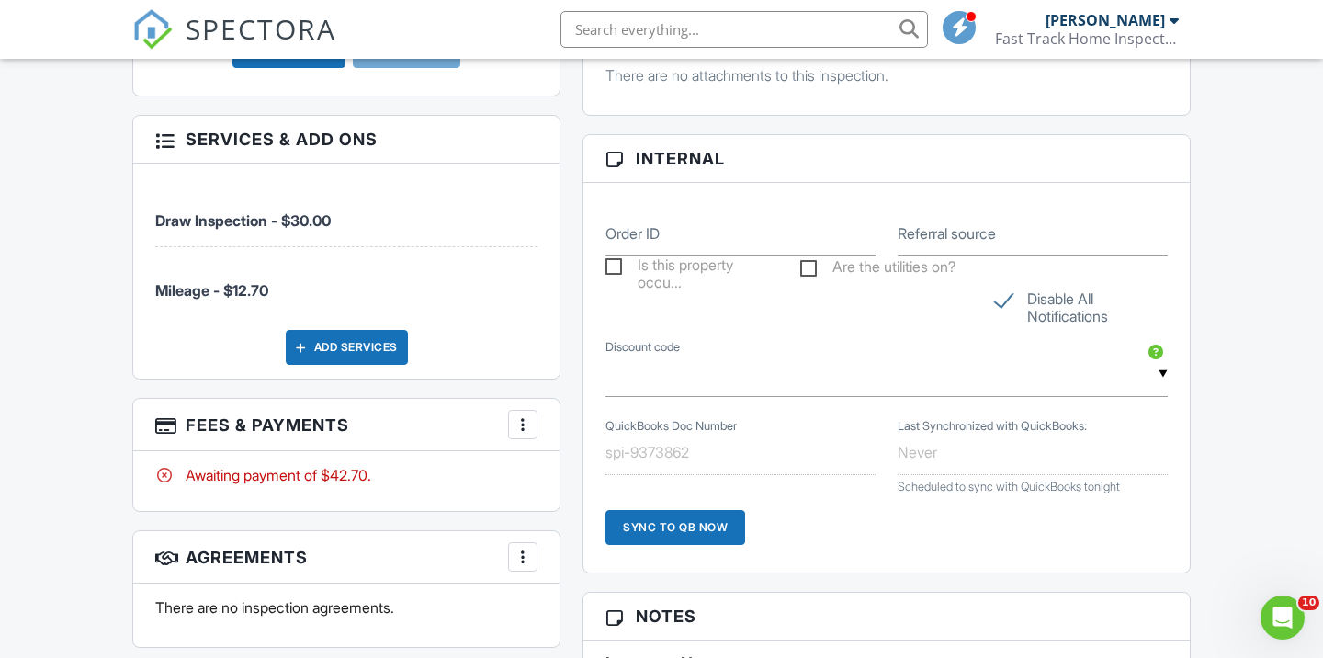
scroll to position [1008, 0]
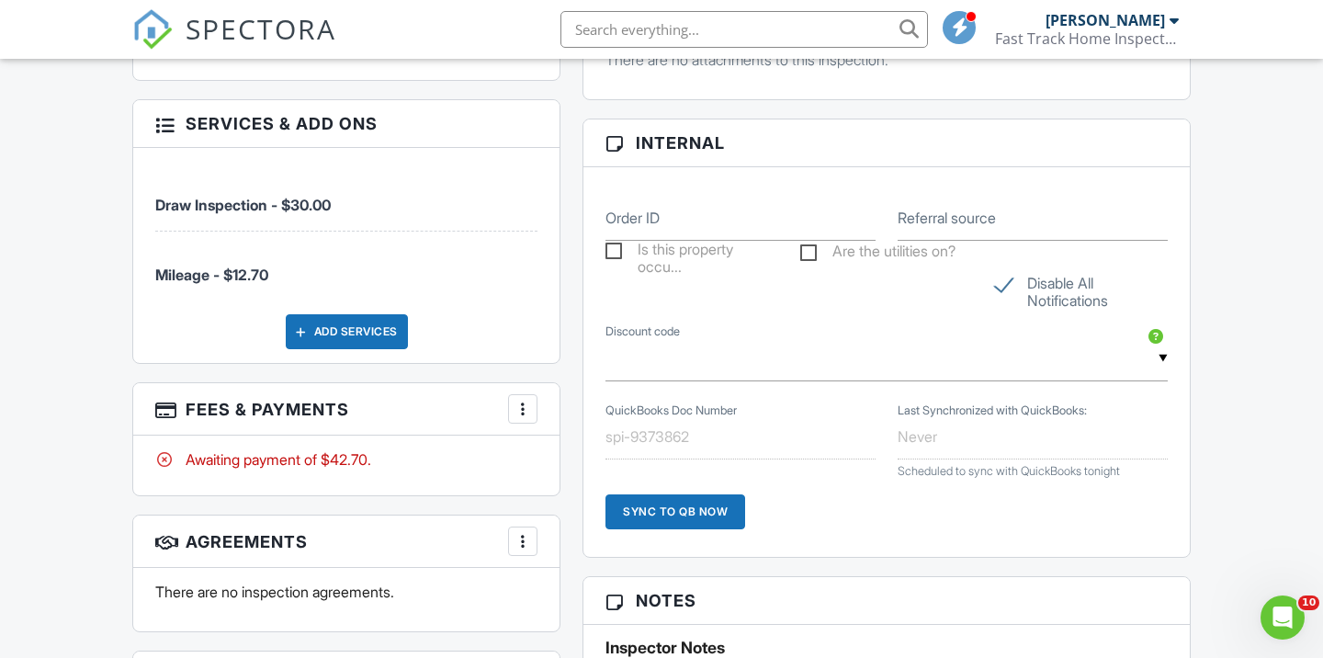
click at [526, 400] on div at bounding box center [523, 409] width 18 height 18
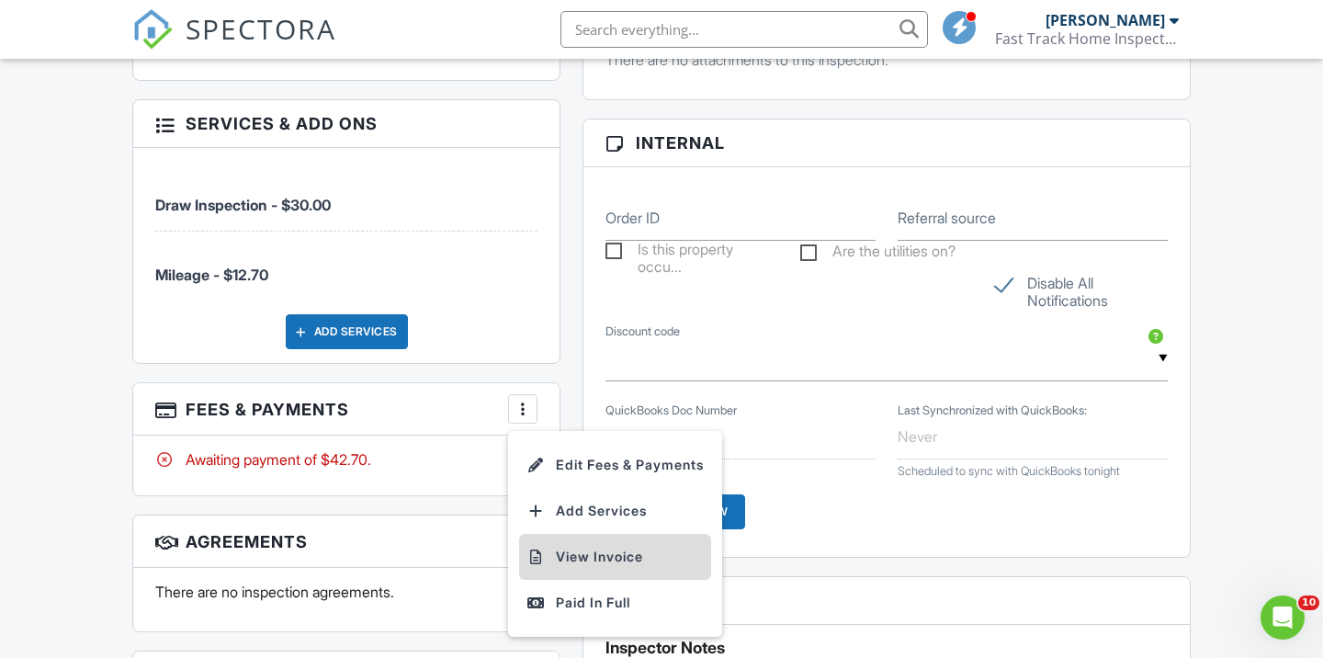
click at [573, 534] on li "View Invoice" at bounding box center [615, 557] width 192 height 46
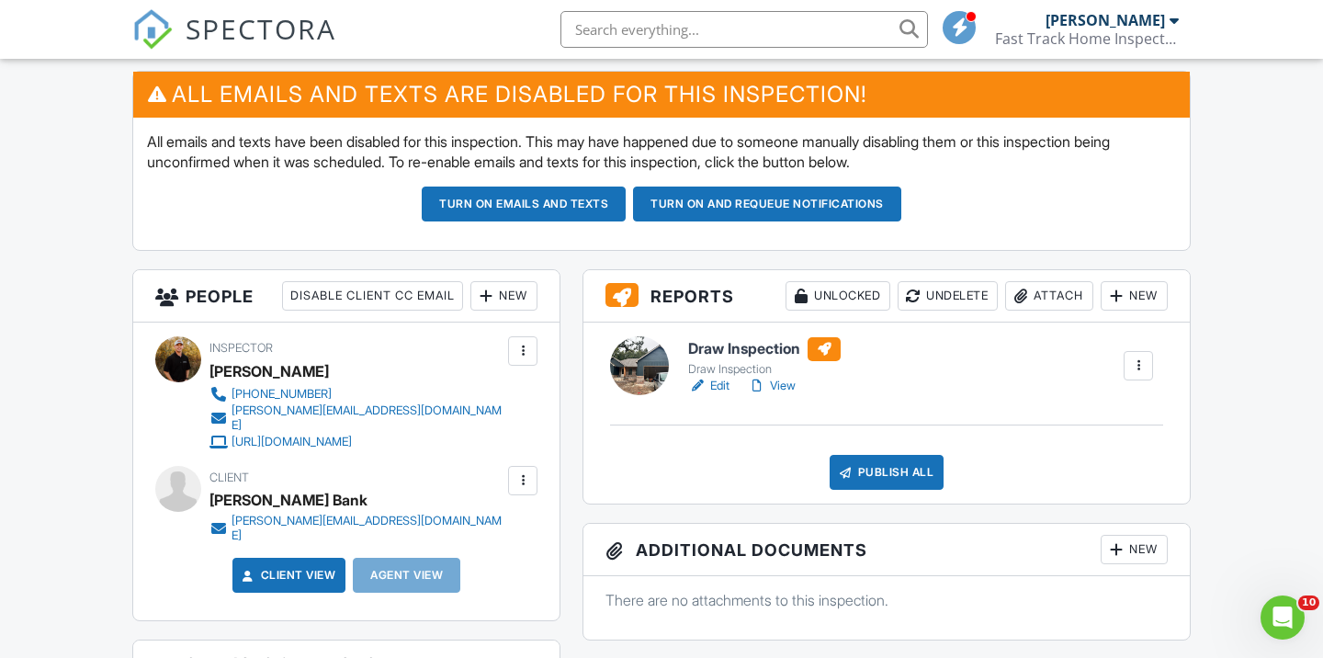
scroll to position [498, 0]
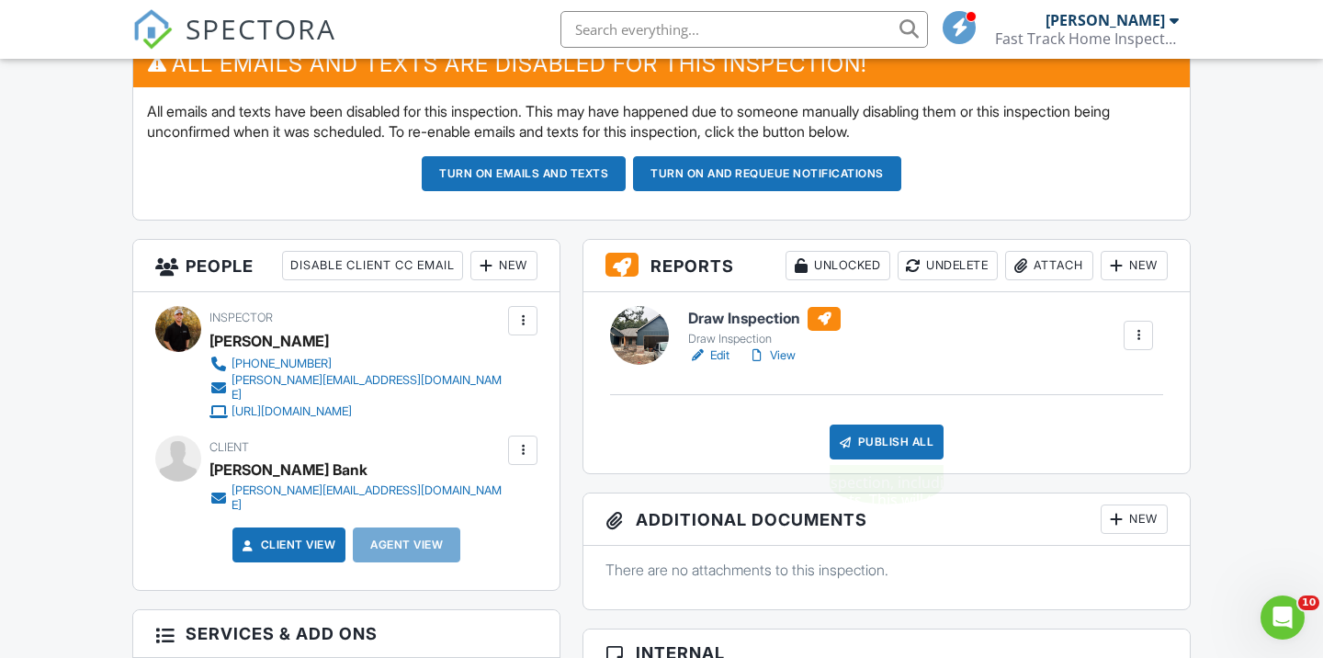
click at [881, 455] on div "Publish All" at bounding box center [887, 442] width 115 height 35
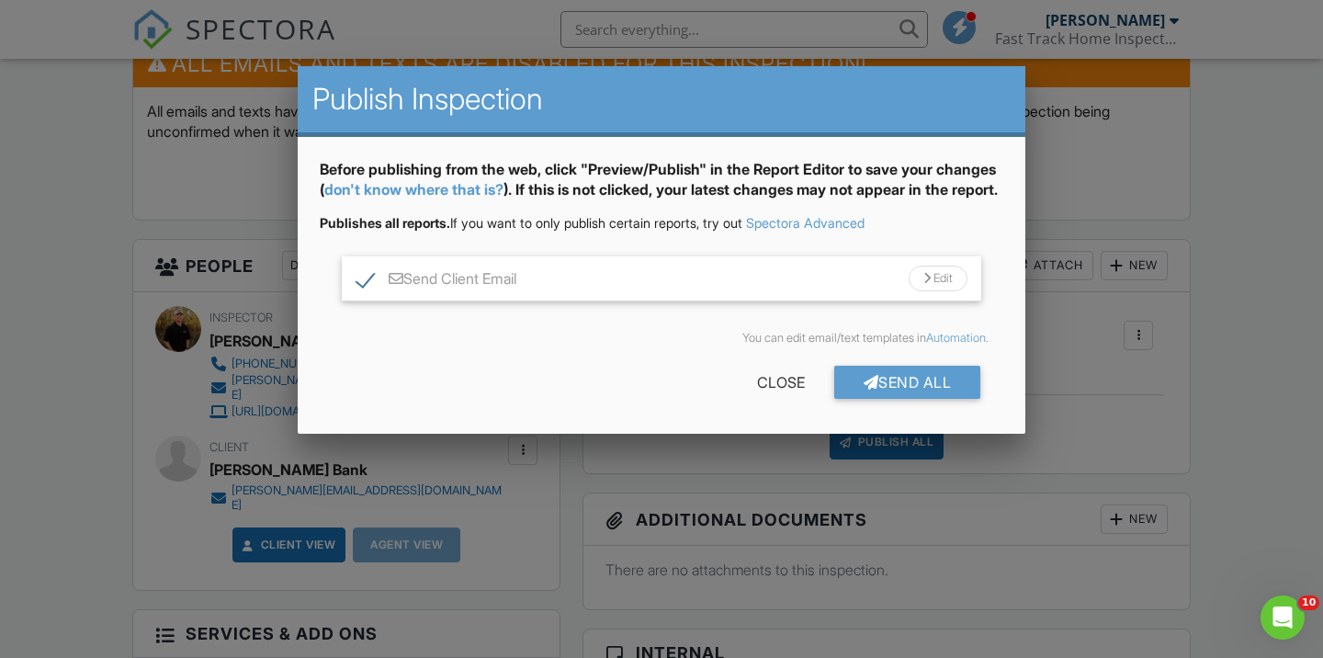
click at [364, 290] on label "Send Client Email" at bounding box center [437, 281] width 160 height 23
checkbox input "false"
click at [897, 399] on div "Send All" at bounding box center [907, 382] width 147 height 33
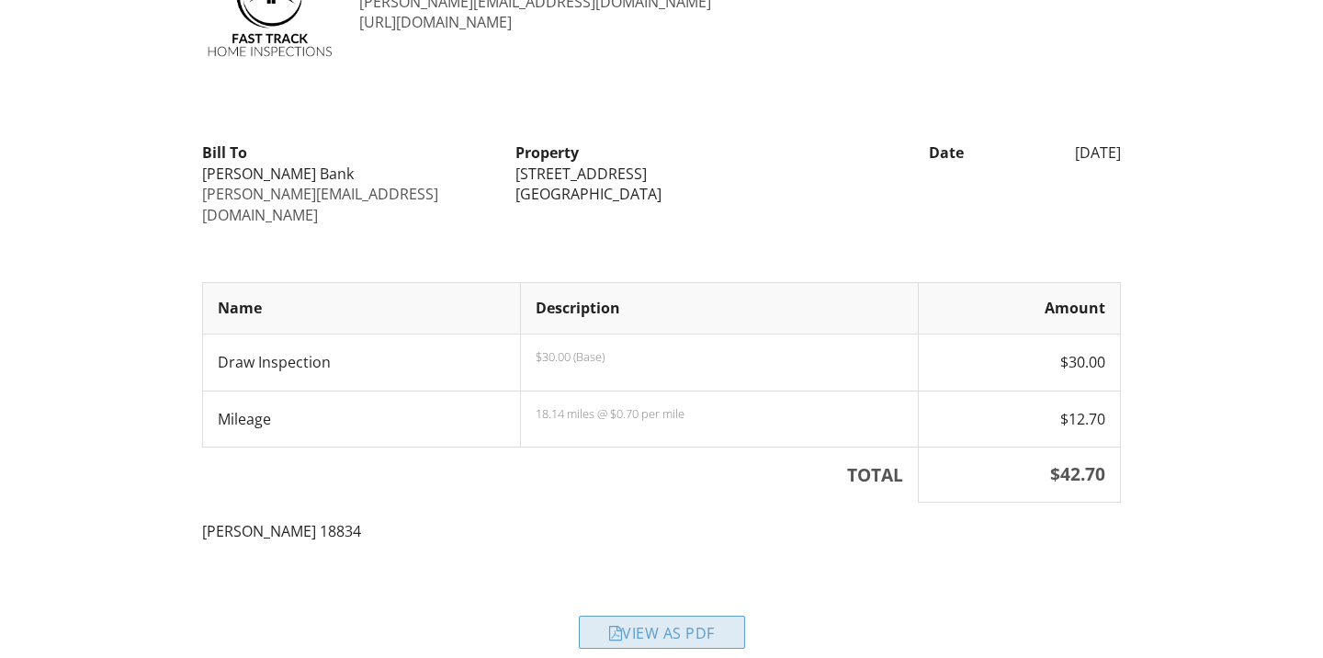
scroll to position [111, 0]
click at [618, 627] on div at bounding box center [616, 634] width 14 height 15
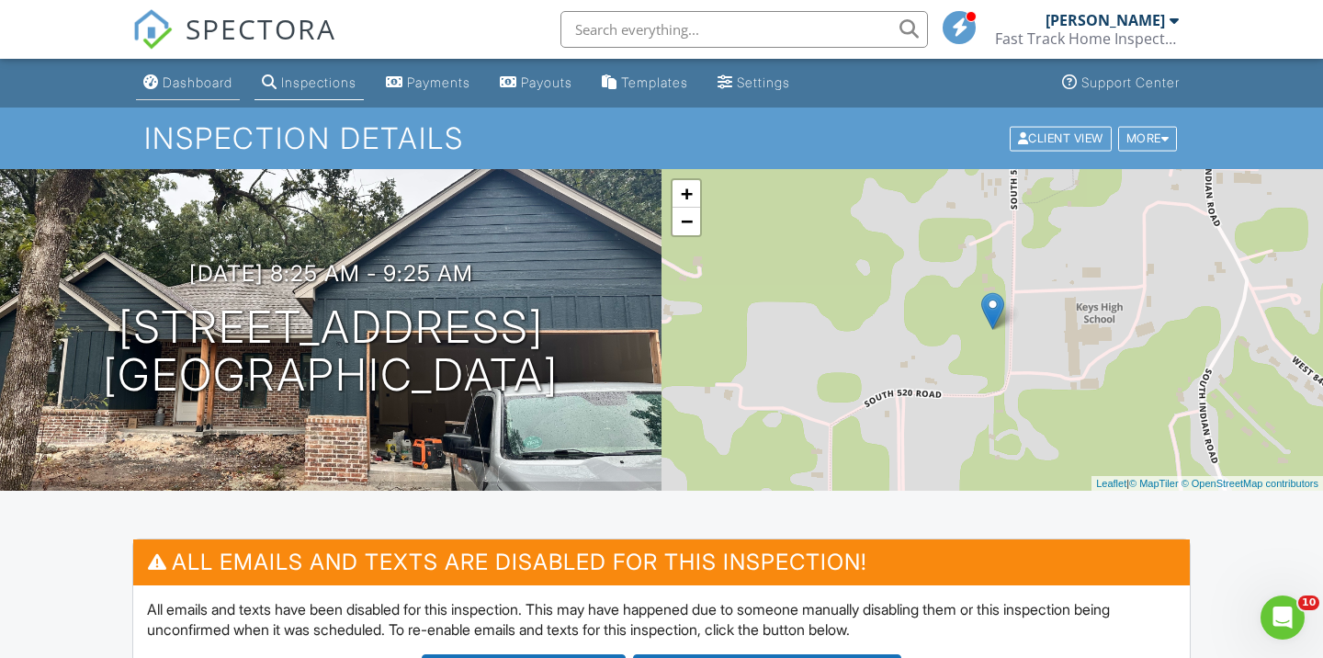
click at [189, 74] on div "Dashboard" at bounding box center [198, 82] width 70 height 16
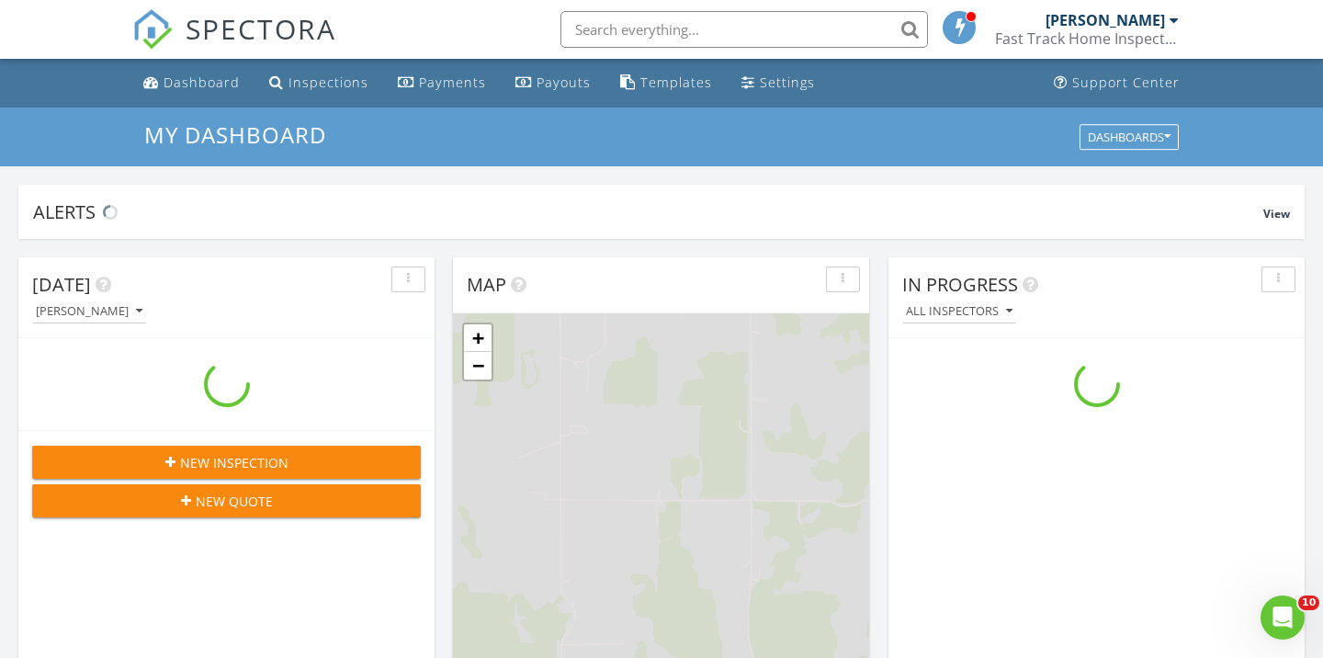
scroll to position [1673, 1324]
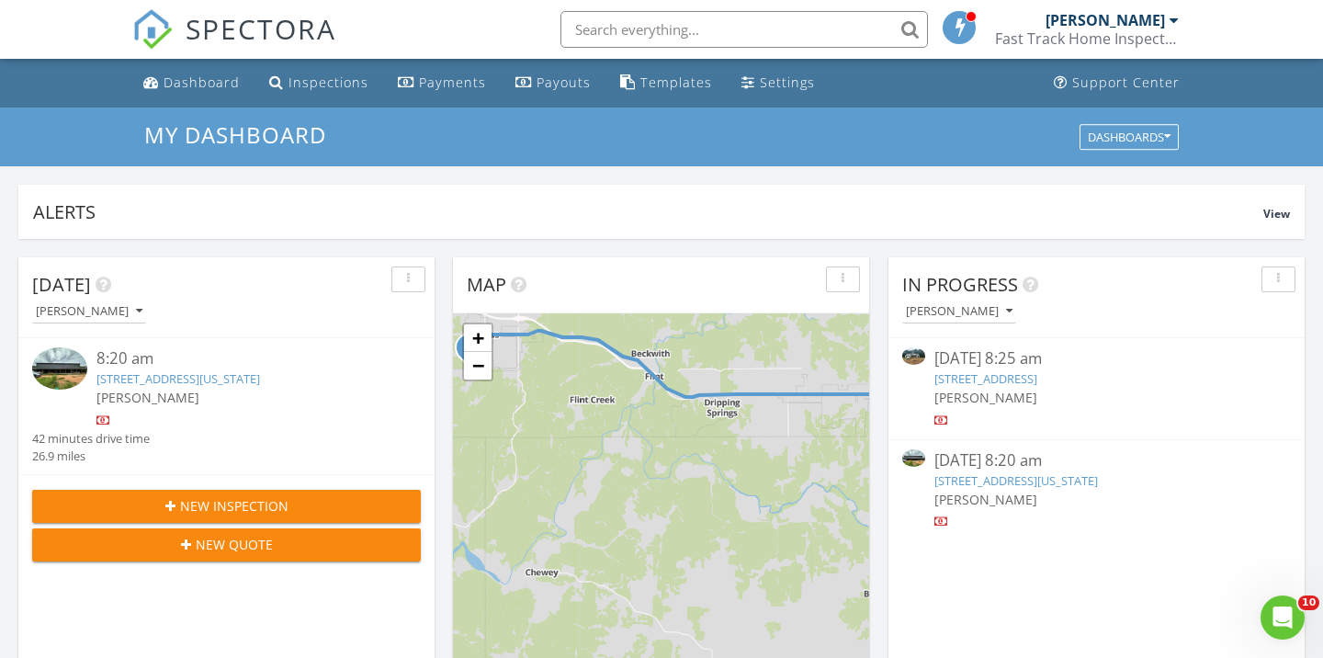
click at [1035, 383] on link "18855 W Hunters Ct, Park Hill, OK 74451" at bounding box center [986, 378] width 103 height 17
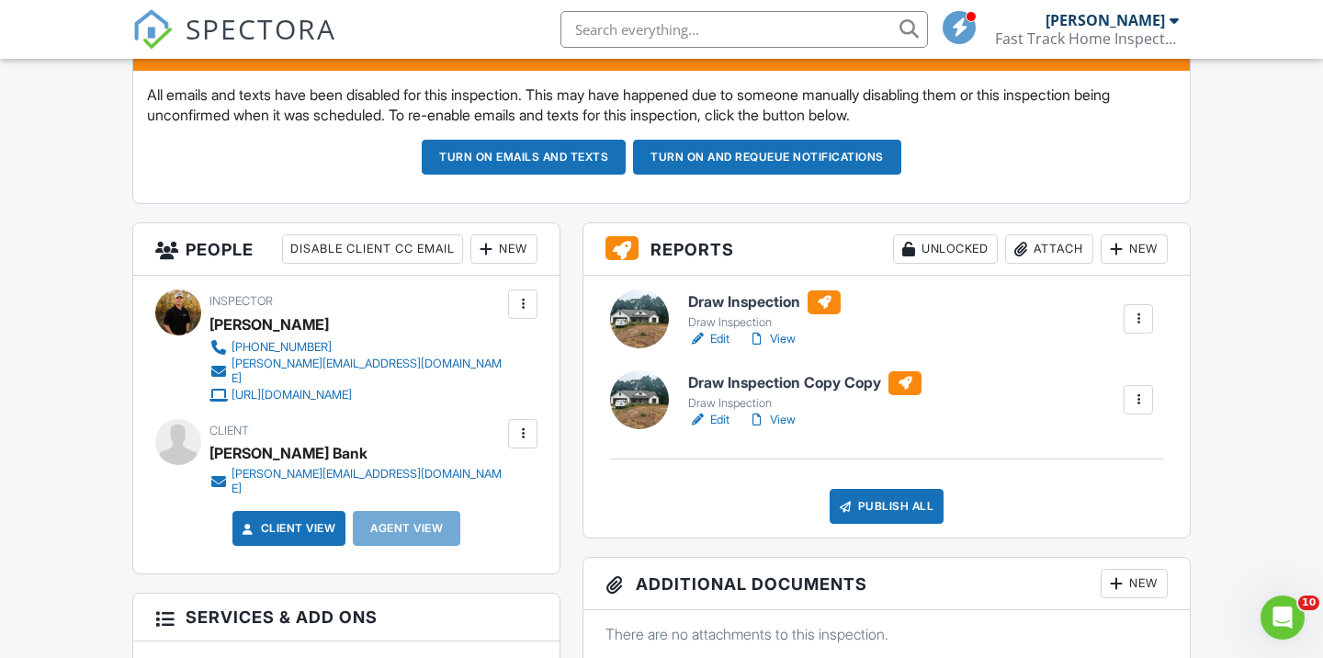
scroll to position [512, 0]
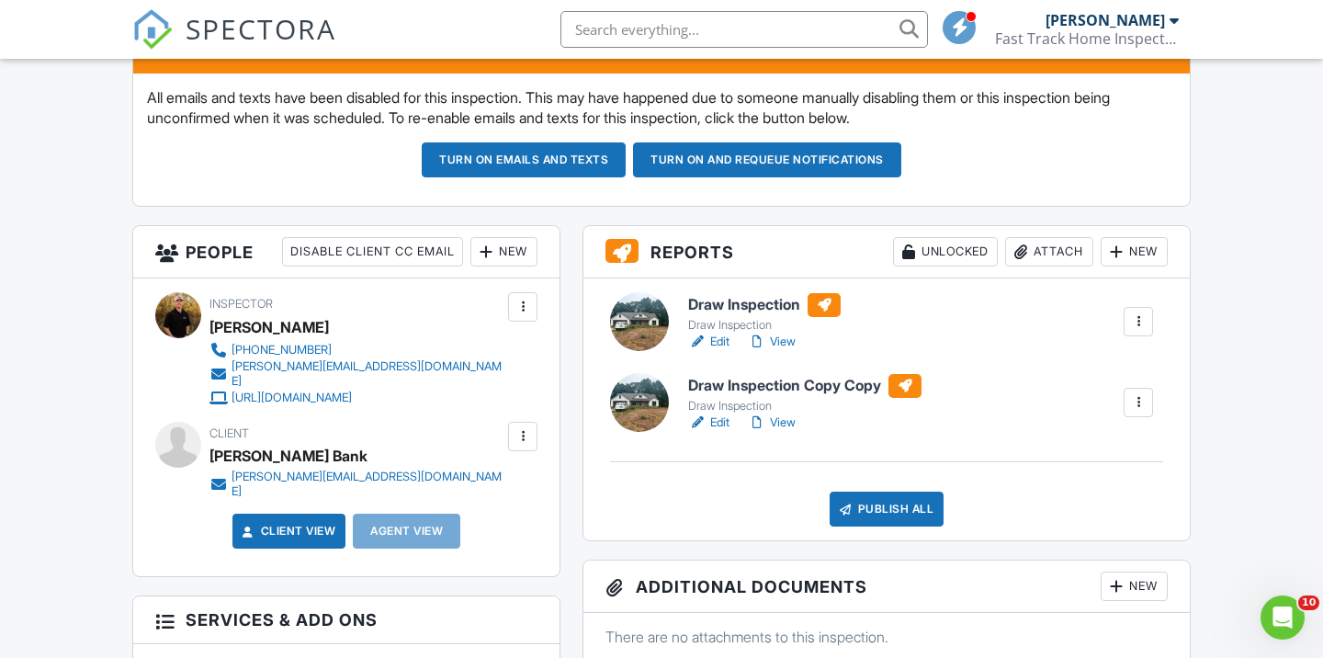
click at [1140, 321] on div at bounding box center [1138, 321] width 18 height 18
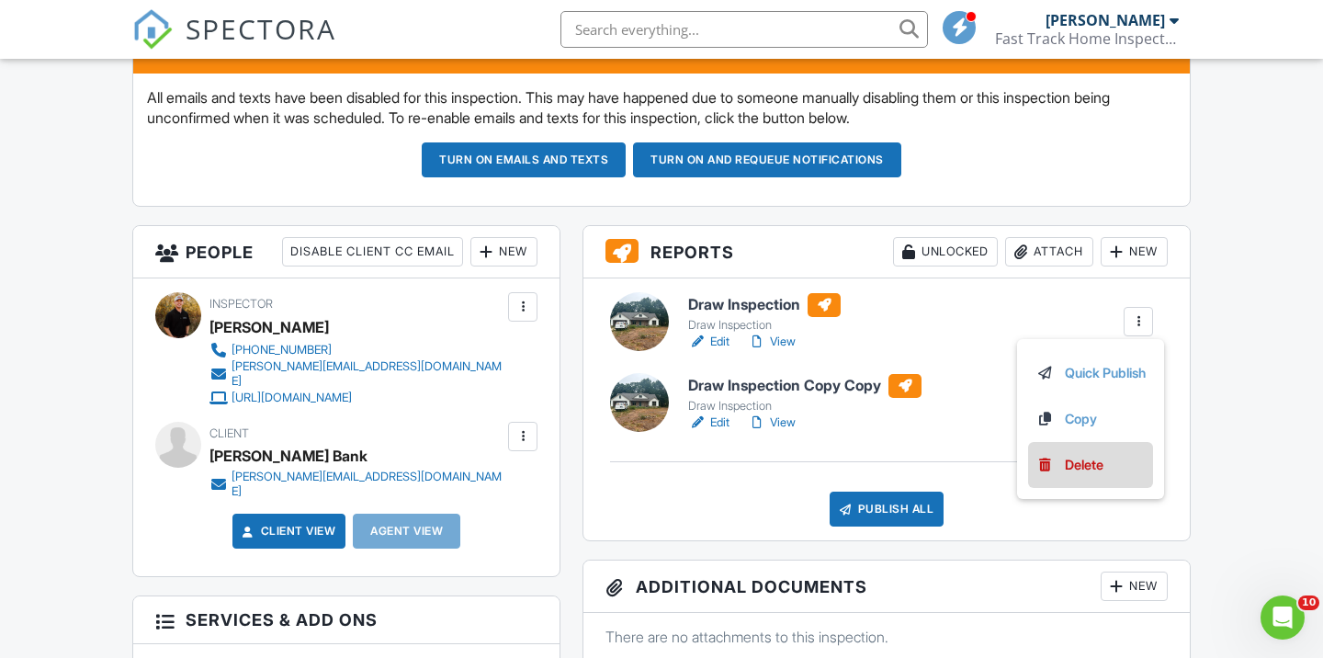
click at [1067, 470] on div "Delete" at bounding box center [1084, 465] width 39 height 20
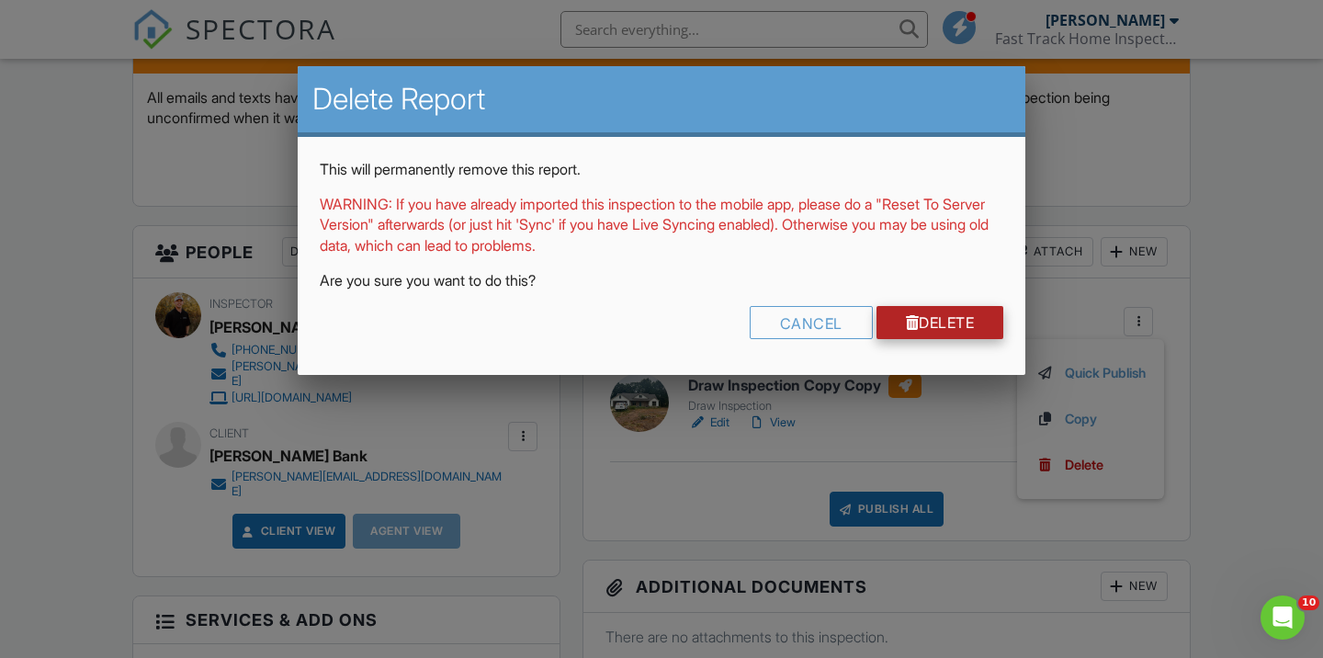
click at [939, 318] on link "Delete" at bounding box center [941, 322] width 128 height 33
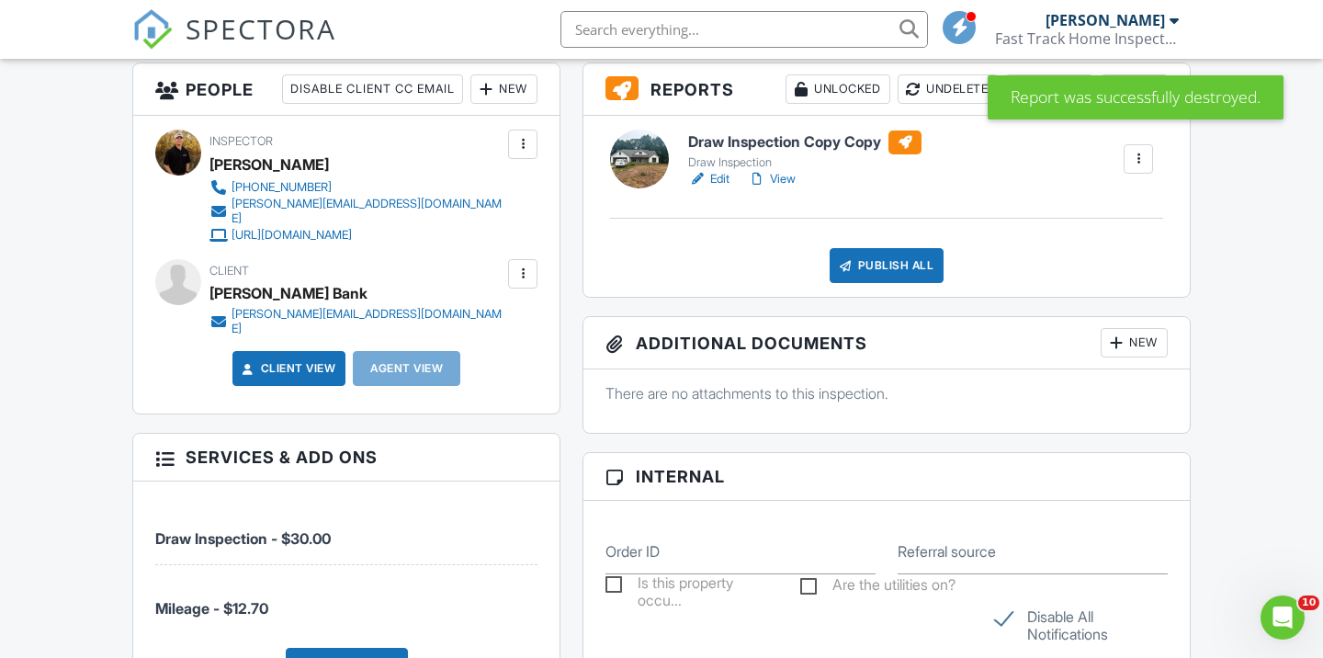
scroll to position [674, 0]
click at [857, 138] on h6 "Draw Inspection Copy Copy" at bounding box center [804, 142] width 233 height 24
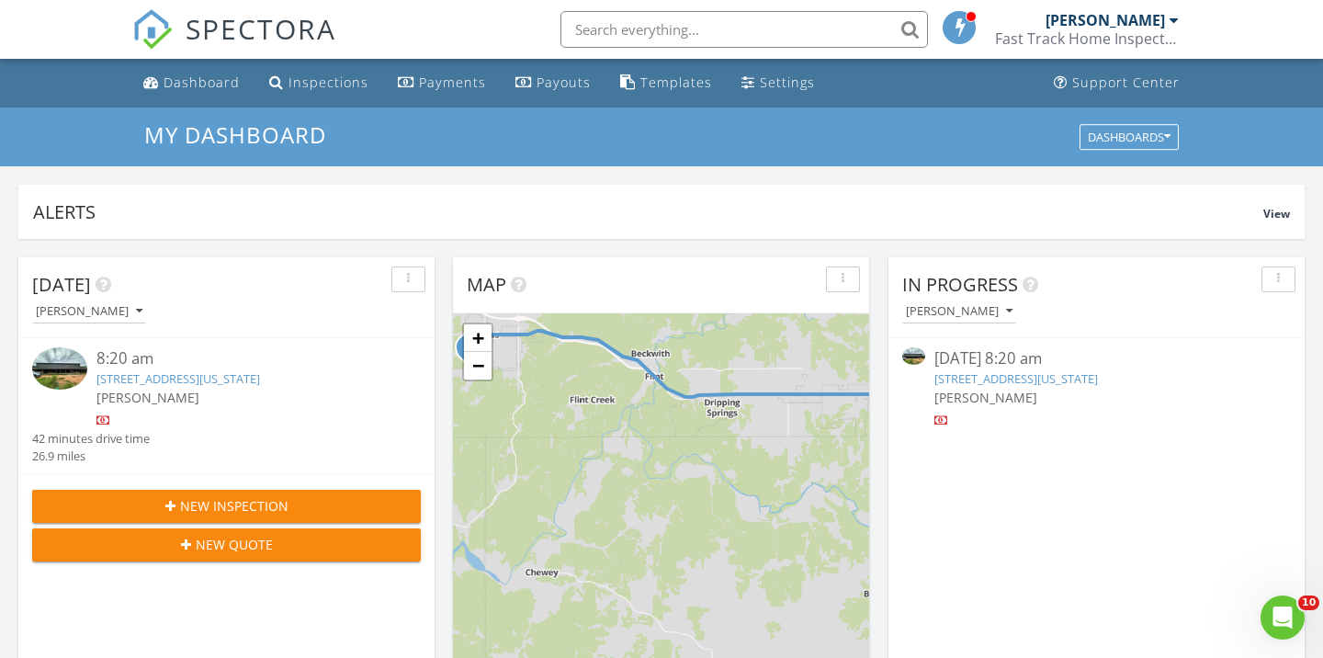
click at [1007, 380] on link "[STREET_ADDRESS][US_STATE]" at bounding box center [1017, 378] width 164 height 17
click at [198, 372] on link "[STREET_ADDRESS][US_STATE]" at bounding box center [178, 378] width 164 height 17
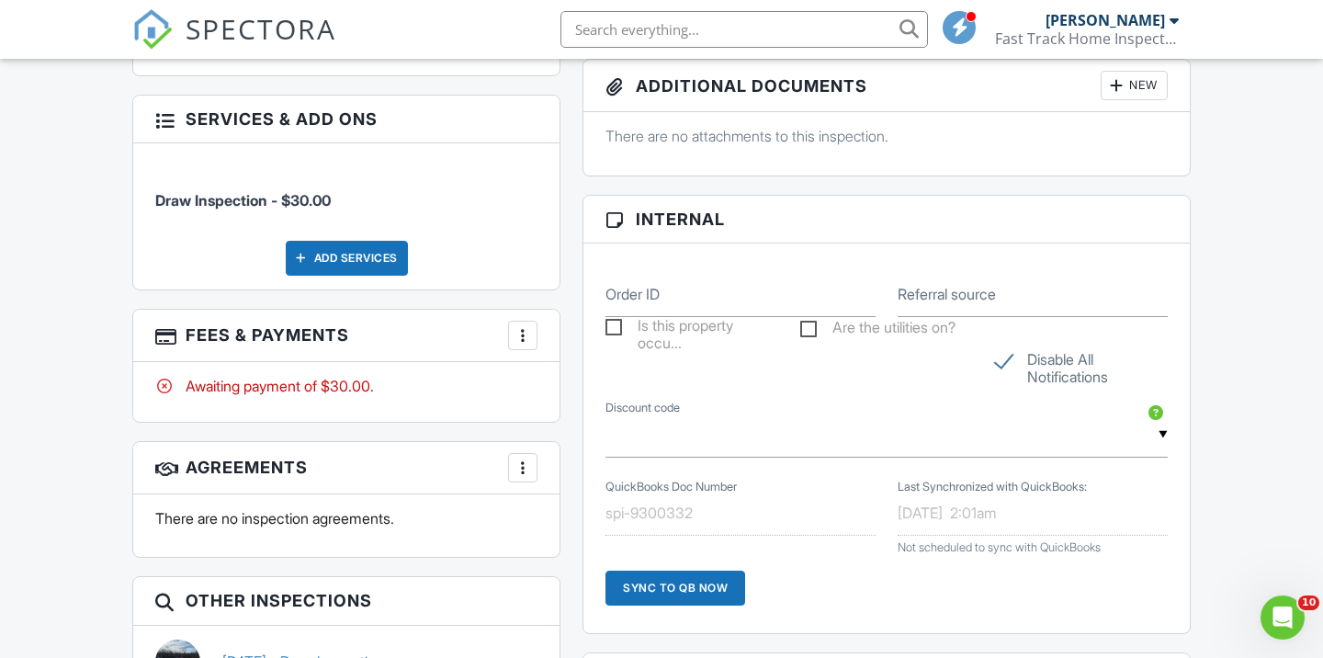
scroll to position [1048, 0]
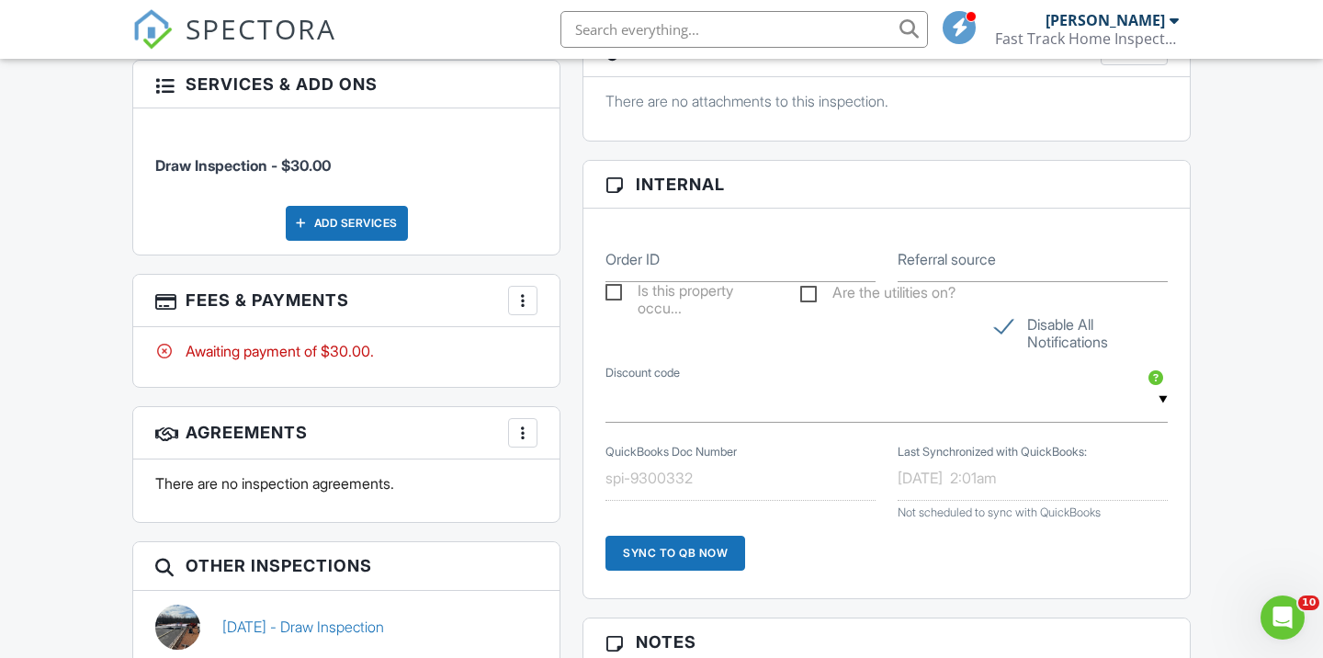
click at [524, 291] on div at bounding box center [523, 300] width 18 height 18
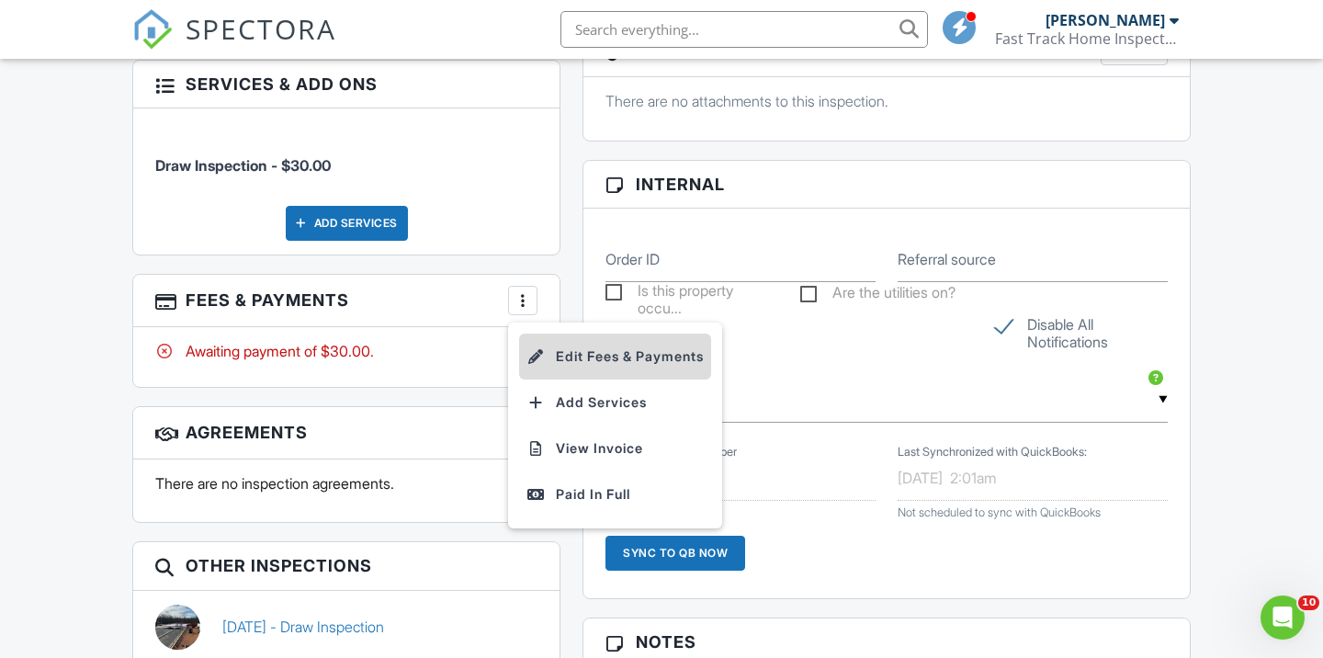
click at [534, 347] on div at bounding box center [536, 356] width 18 height 18
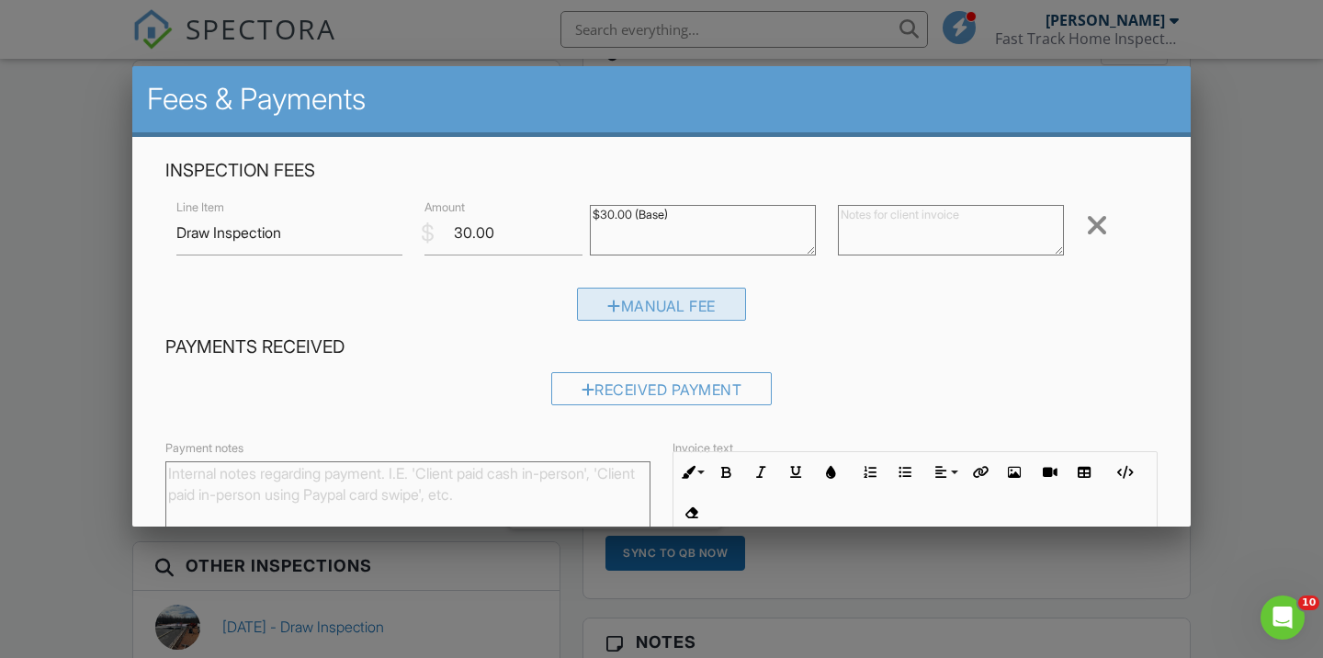
click at [613, 301] on div at bounding box center [614, 305] width 14 height 15
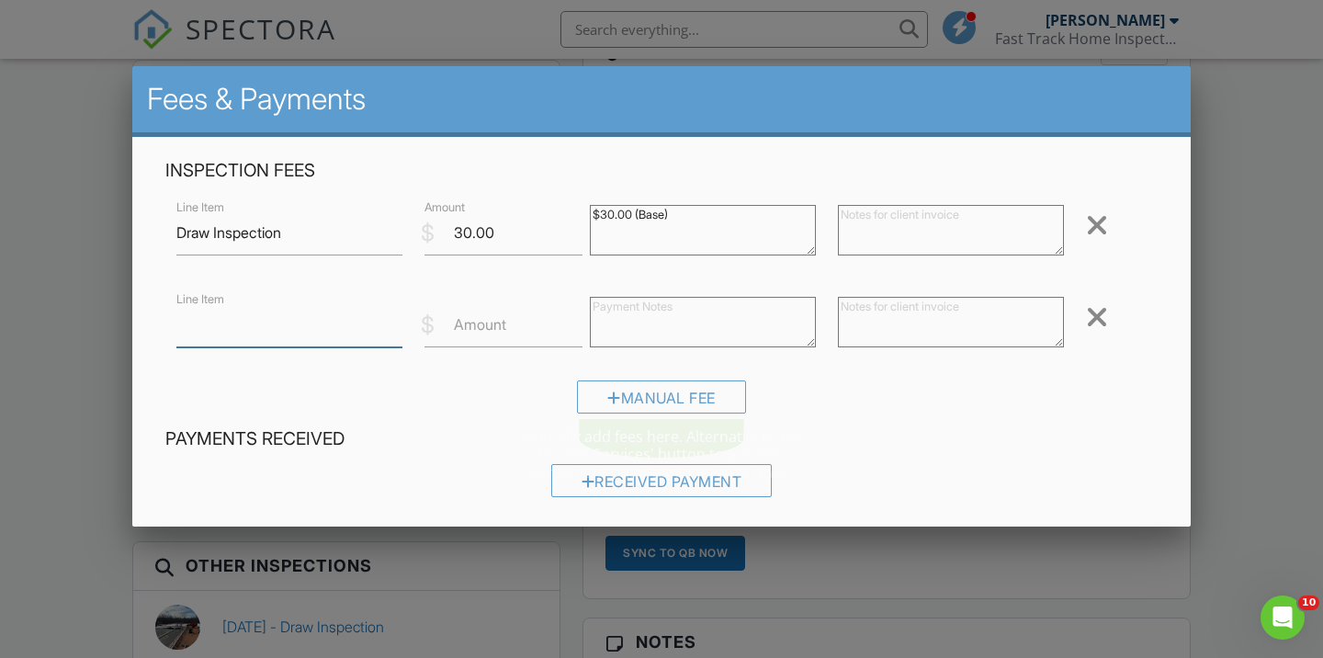
click at [295, 313] on input "Line Item" at bounding box center [289, 324] width 226 height 45
type input "Mileage"
click at [880, 330] on textarea at bounding box center [951, 322] width 226 height 51
paste textarea "18.14 miles @ $0.70 per mile"
drag, startPoint x: 866, startPoint y: 307, endPoint x: 826, endPoint y: 307, distance: 39.5
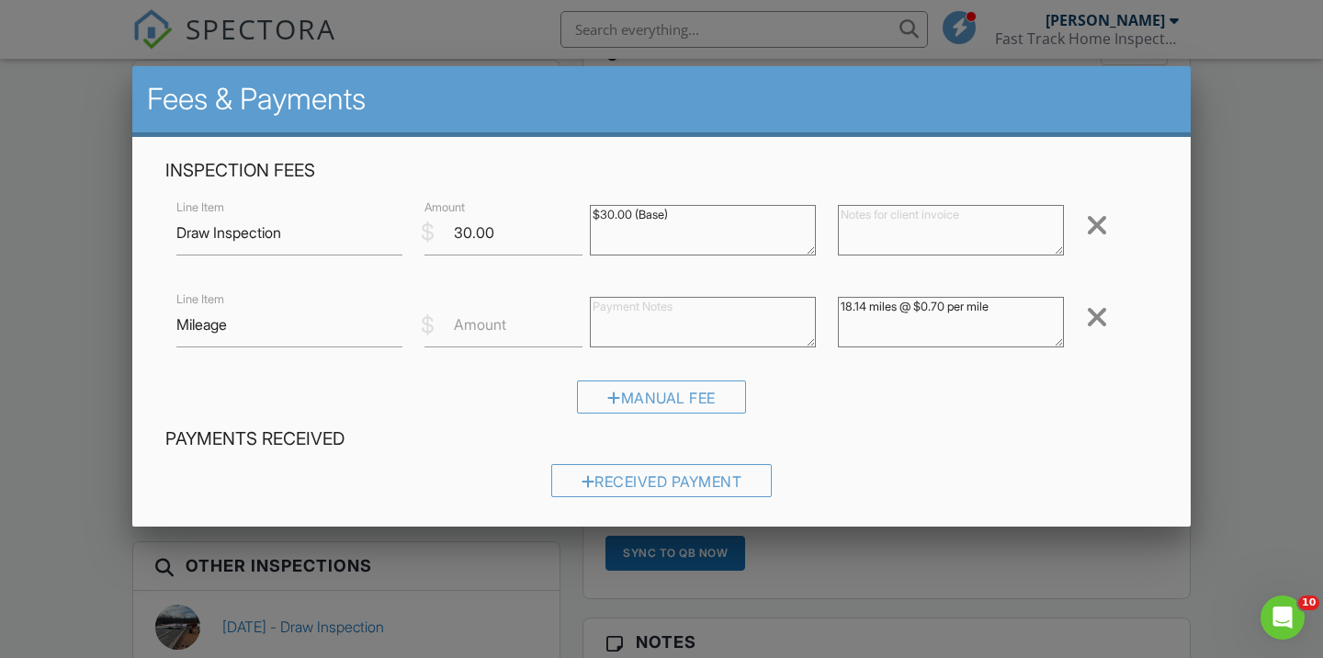
click at [826, 307] on div "Line Item Mileage $ Amount 18.14 miles @ $0.70 per mile Remove" at bounding box center [661, 325] width 992 height 74
click at [535, 325] on input "Amount" at bounding box center [504, 324] width 158 height 45
drag, startPoint x: 855, startPoint y: 304, endPoint x: 825, endPoint y: 302, distance: 29.5
click at [825, 302] on div "Line Item Mileage $ Amount 49 miles @ $0.70 per mile Remove" at bounding box center [661, 325] width 992 height 74
type textarea "34 miles @ $0.70 per mile"
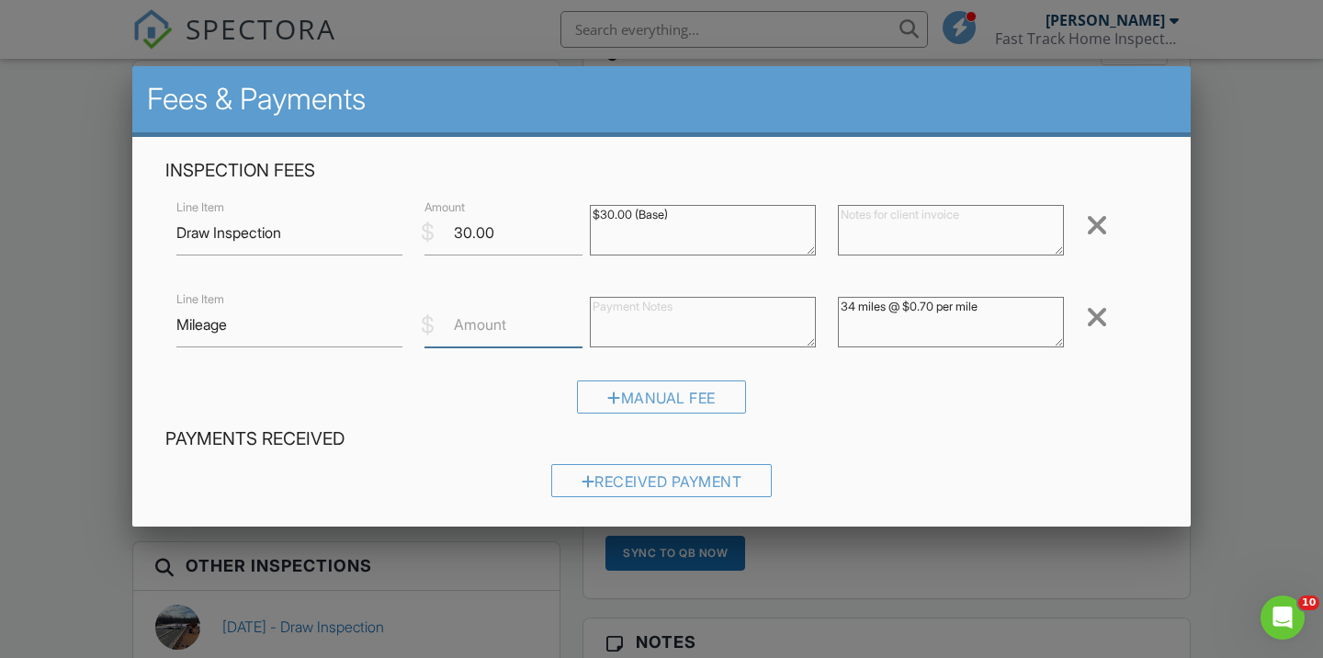
click at [449, 323] on input "Amount" at bounding box center [504, 324] width 158 height 45
type input "23.80"
click at [885, 396] on div "Manual Fee" at bounding box center [661, 403] width 992 height 47
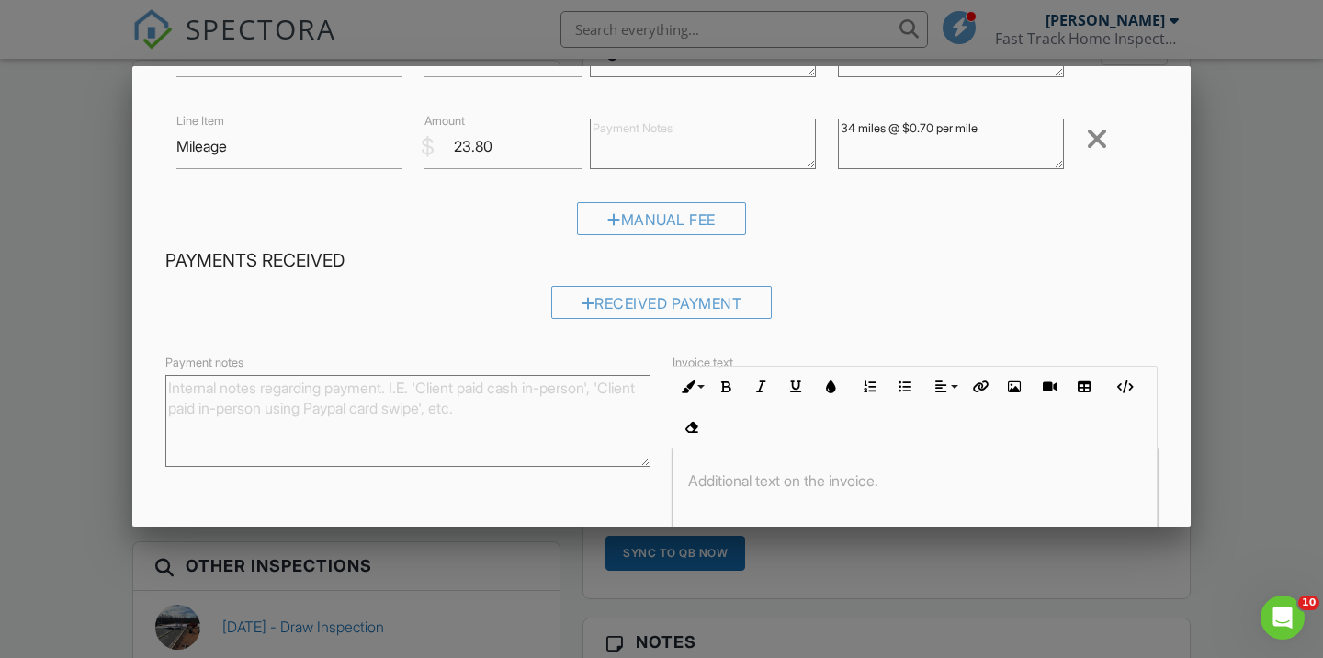
scroll to position [281, 0]
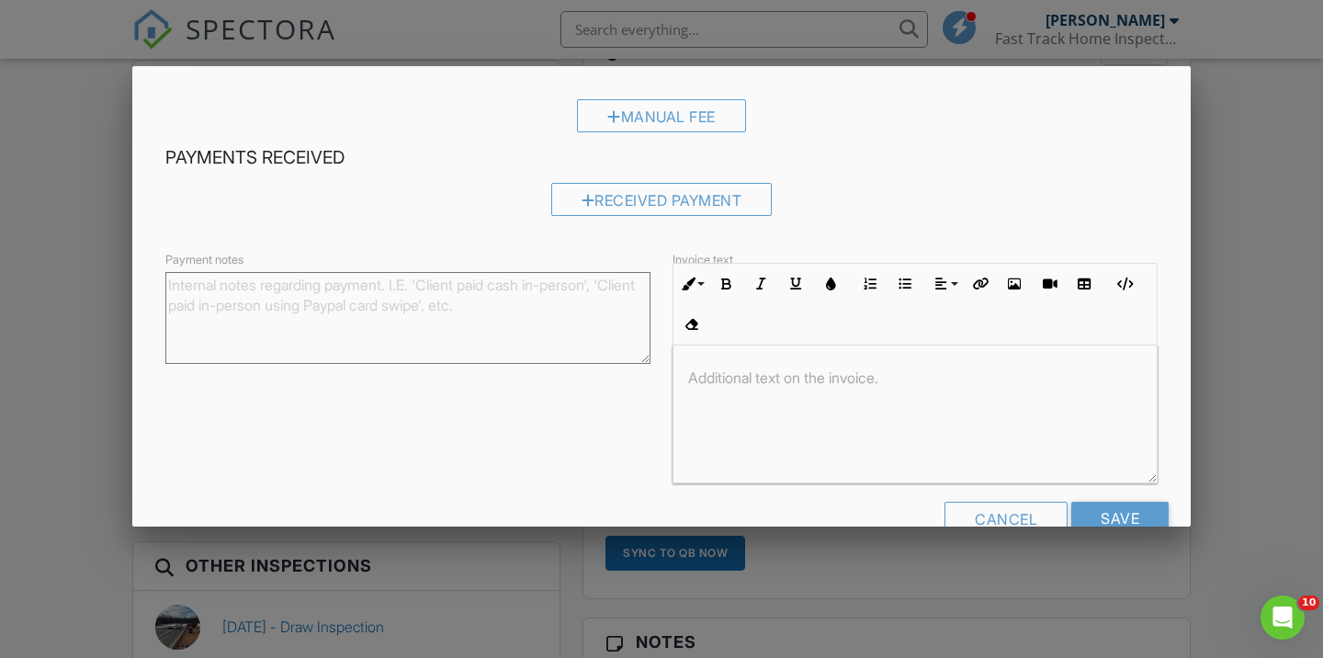
click at [853, 396] on div at bounding box center [915, 414] width 483 height 138
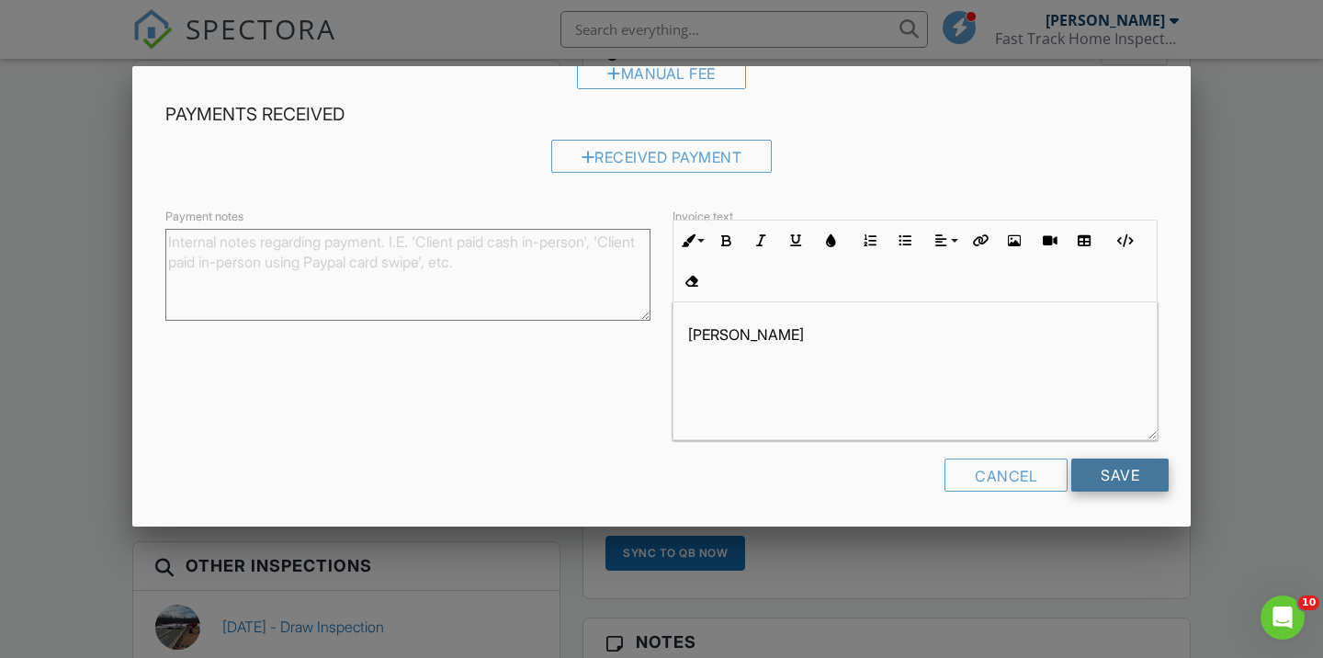
scroll to position [323, 0]
click at [1105, 469] on input "Save" at bounding box center [1119, 475] width 97 height 33
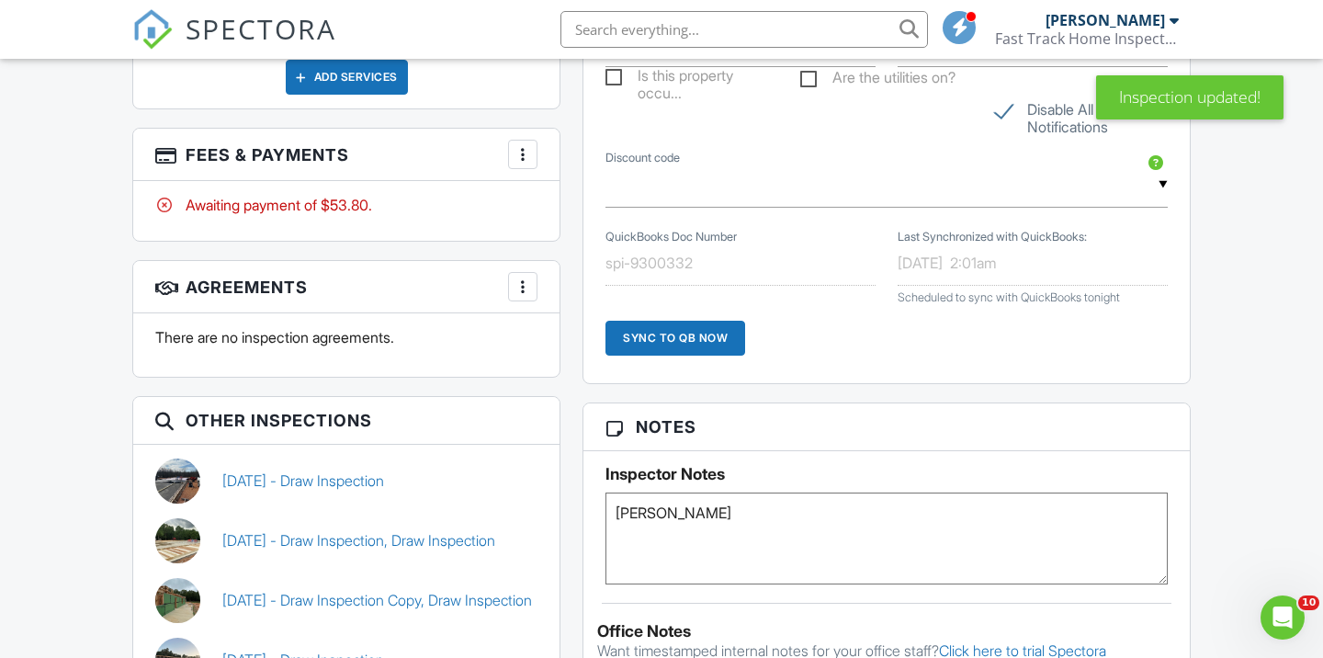
scroll to position [1266, 0]
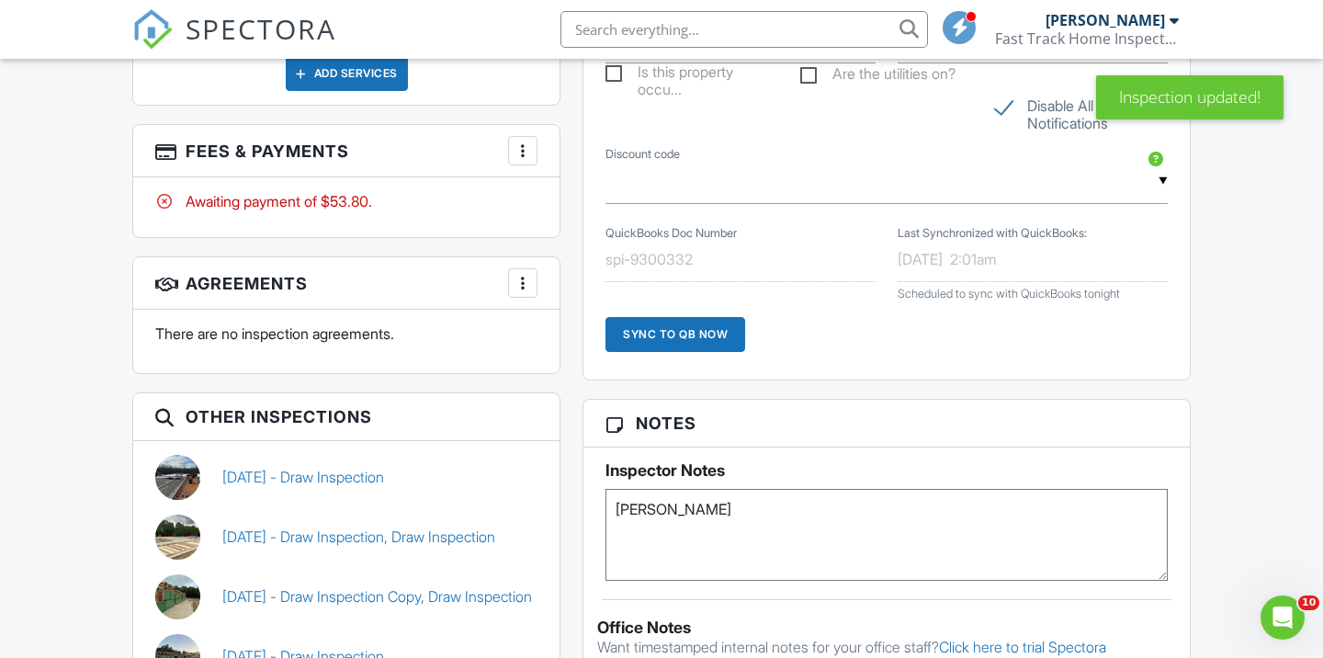
click at [522, 142] on div at bounding box center [523, 151] width 18 height 18
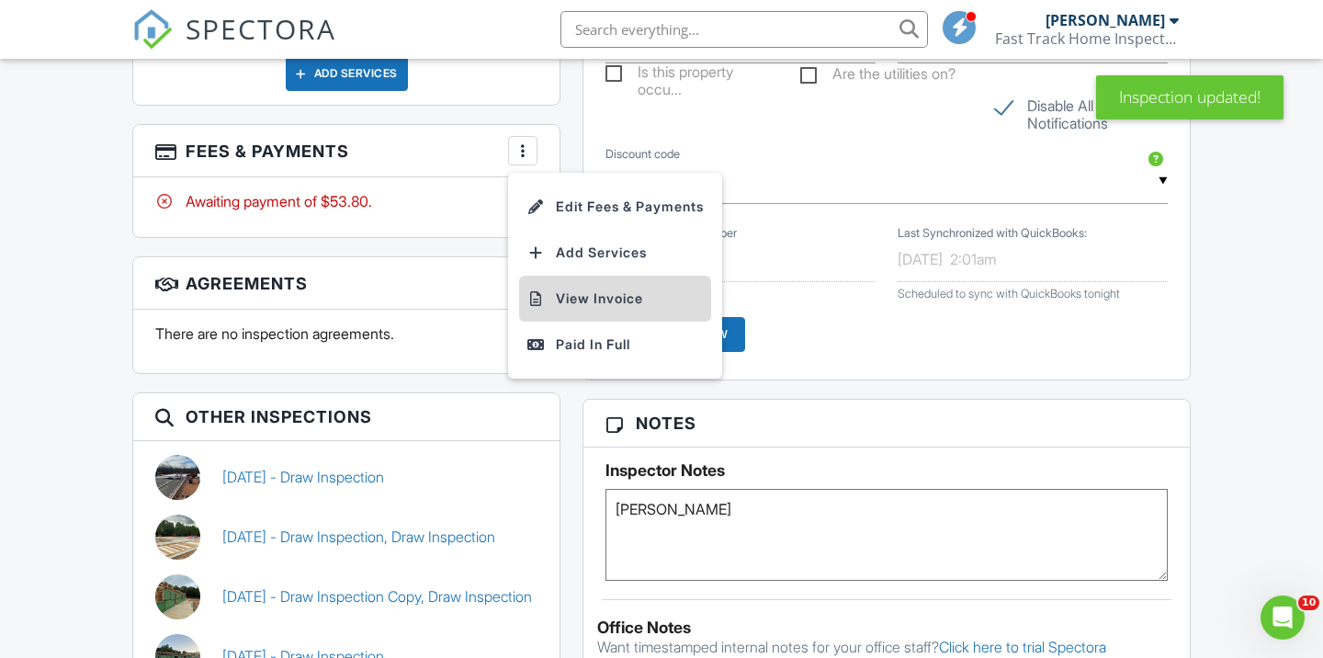
click at [571, 276] on li "View Invoice" at bounding box center [615, 299] width 192 height 46
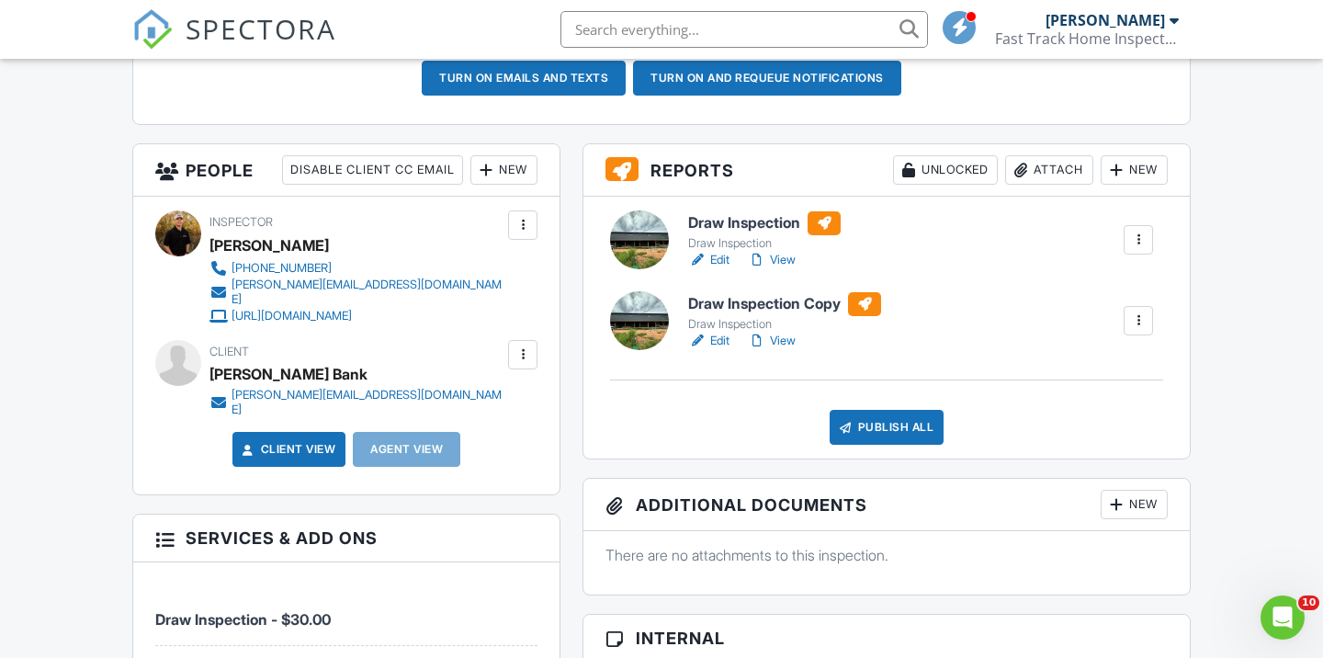
scroll to position [589, 0]
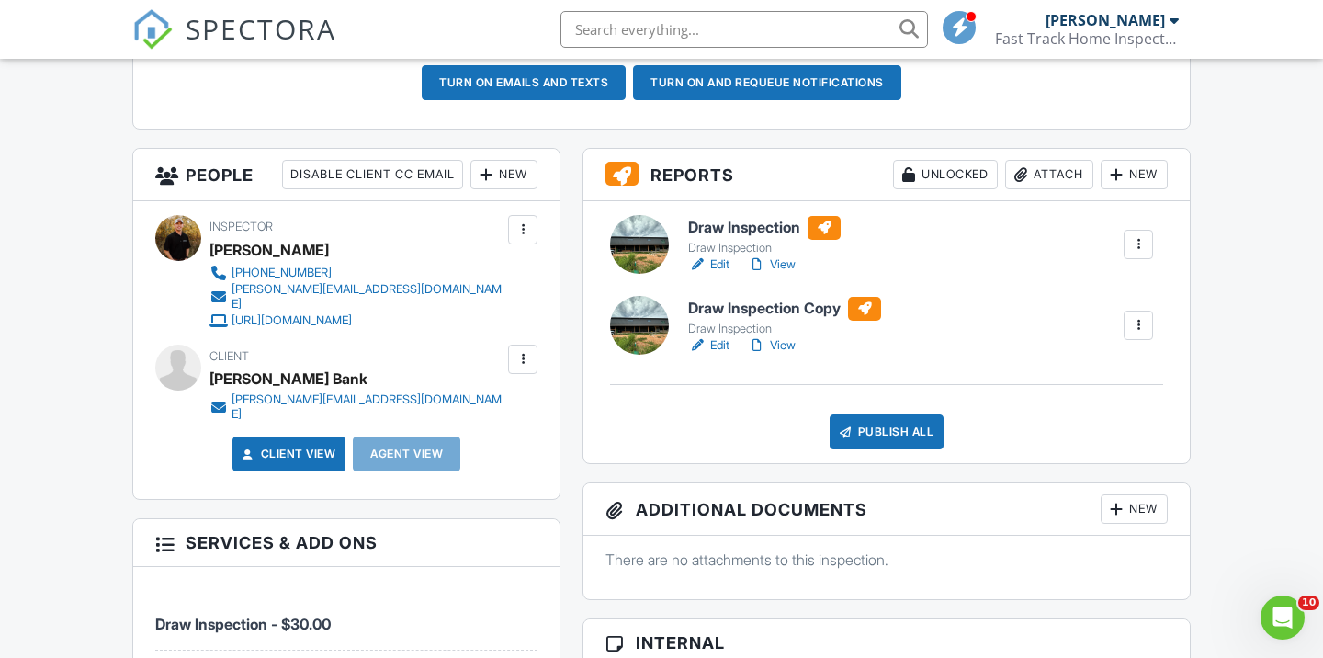
click at [1144, 235] on div at bounding box center [1138, 244] width 18 height 18
click at [1071, 393] on div "Delete" at bounding box center [1084, 388] width 39 height 20
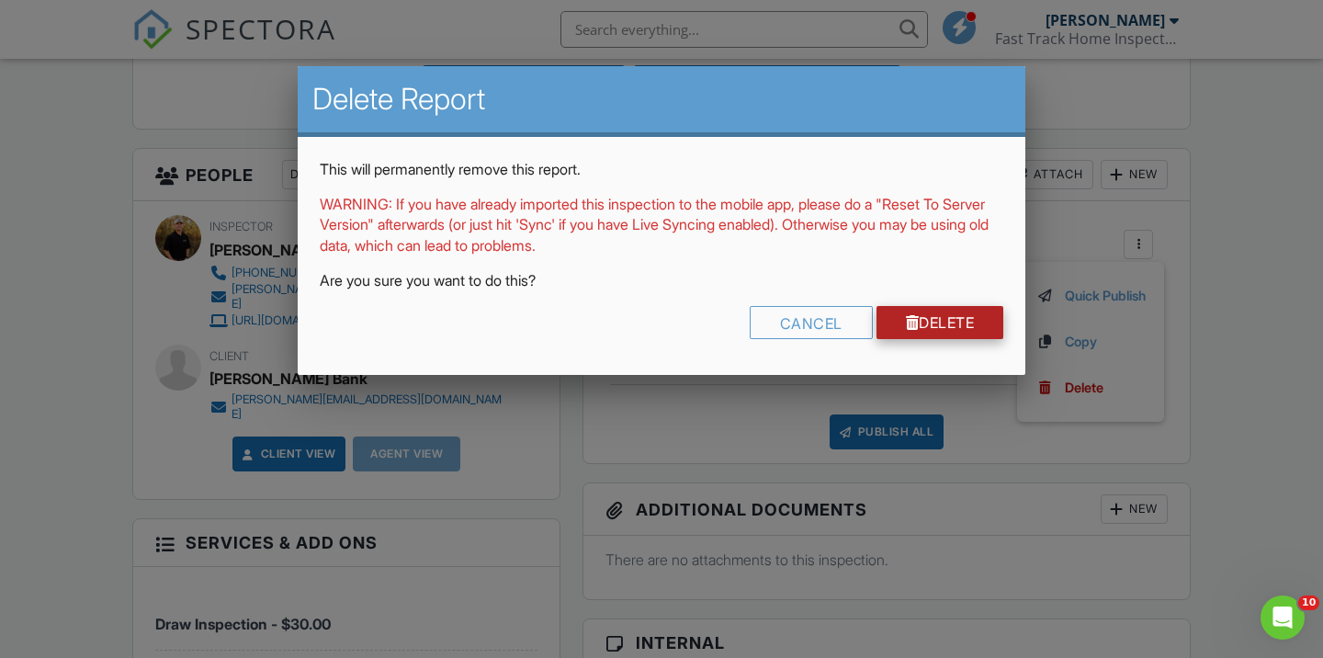
click at [947, 315] on link "Delete" at bounding box center [941, 322] width 128 height 33
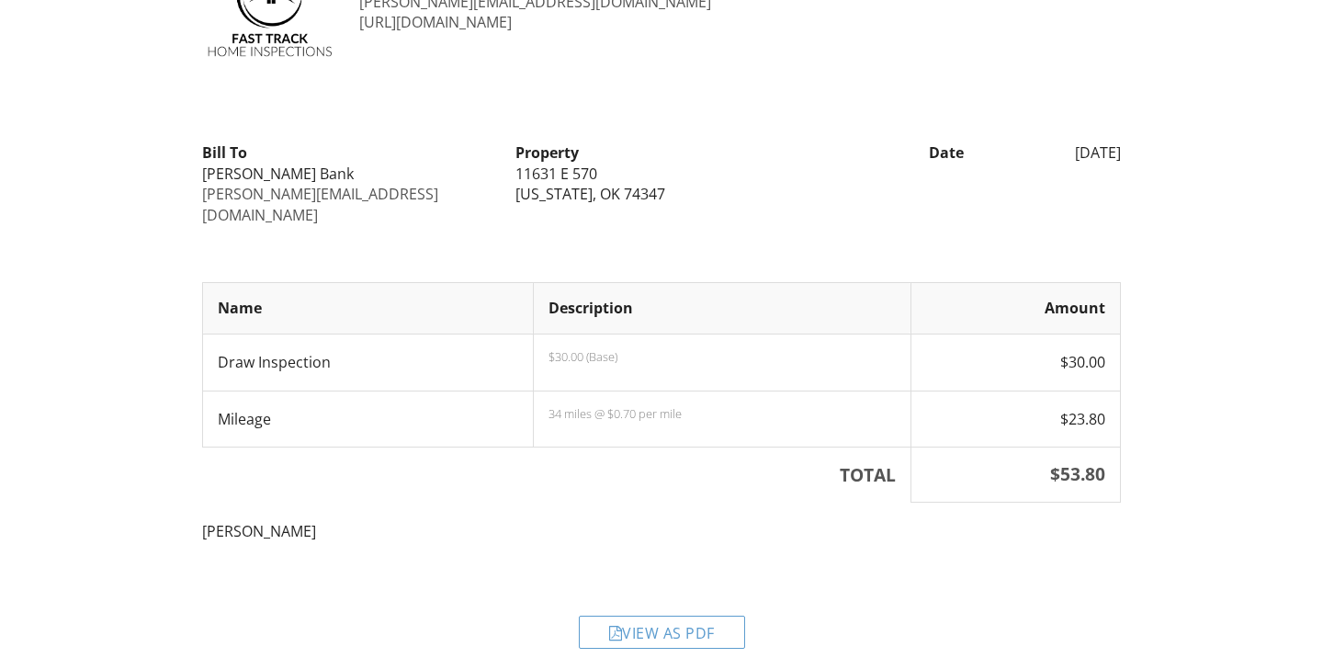
scroll to position [111, 0]
click at [648, 617] on div "View as PDF" at bounding box center [662, 633] width 166 height 33
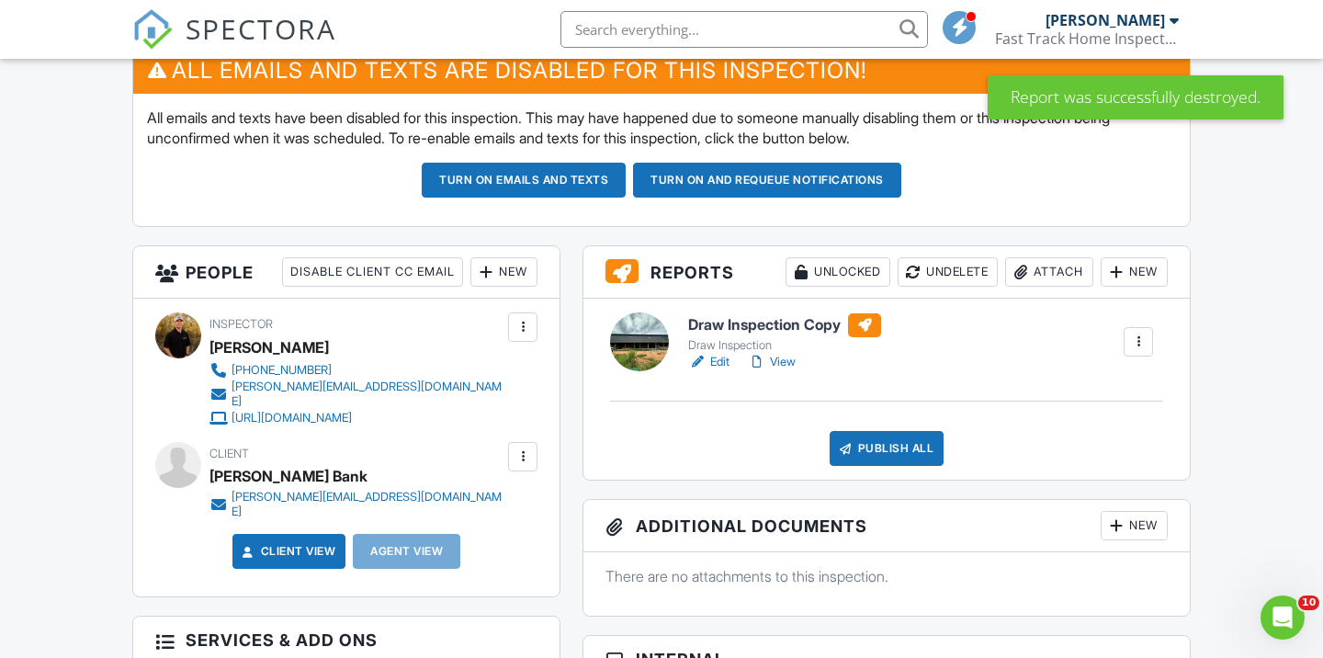
click at [836, 321] on h6 "Draw Inspection Copy" at bounding box center [784, 325] width 193 height 24
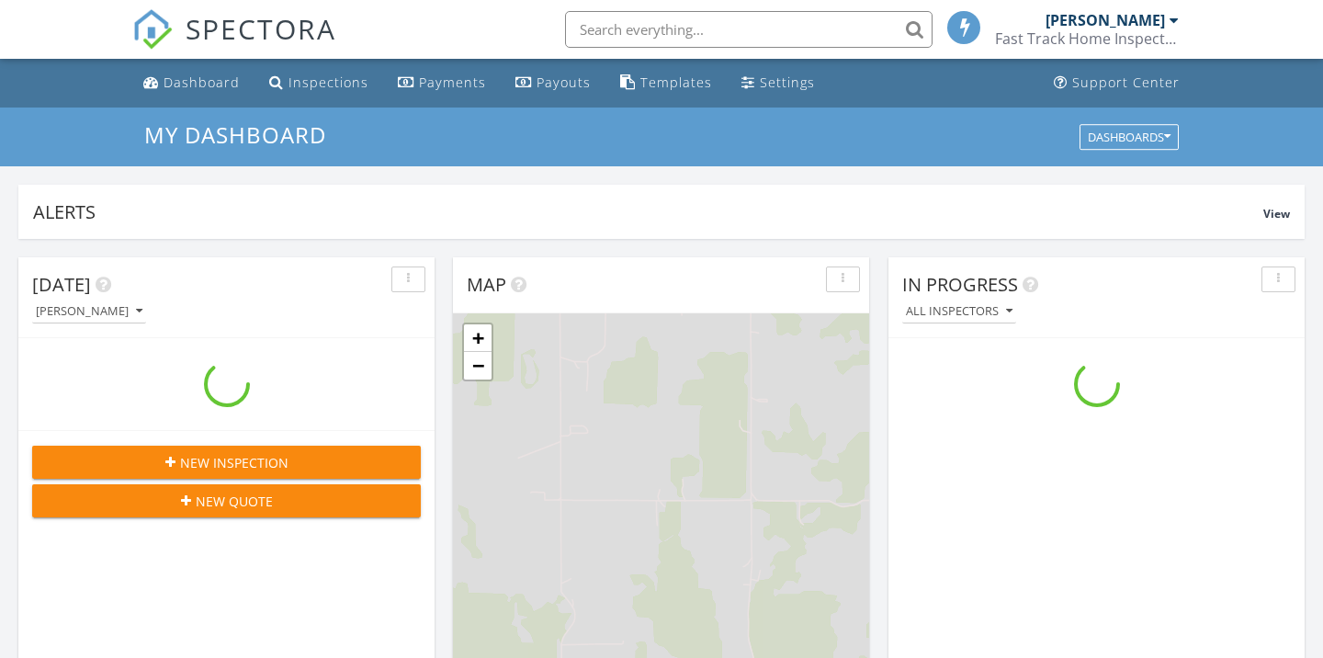
scroll to position [1673, 1324]
